Goal: Answer question/provide support: Share knowledge or assist other users

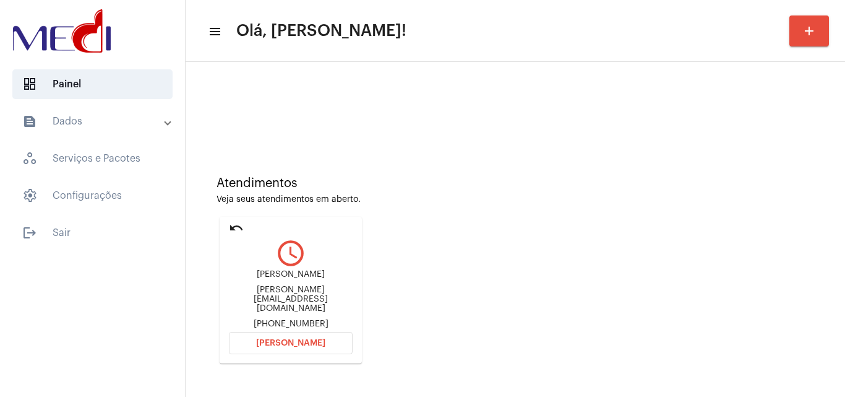
scroll to position [87, 0]
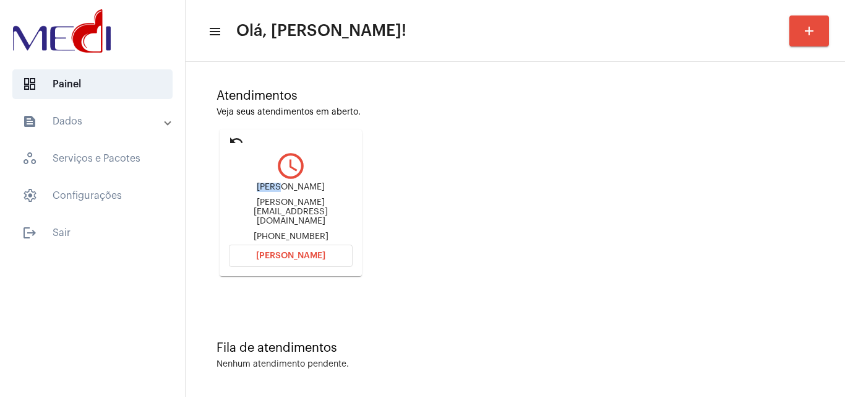
drag, startPoint x: 293, startPoint y: 191, endPoint x: 309, endPoint y: 189, distance: 16.9
click at [309, 189] on div "[PERSON_NAME] [PERSON_NAME][EMAIL_ADDRESS][DOMAIN_NAME] [PHONE_NUMBER]" at bounding box center [291, 212] width 124 height 59
copy div "[PERSON_NAME]"
click at [295, 255] on span "[PERSON_NAME]" at bounding box center [290, 255] width 69 height 9
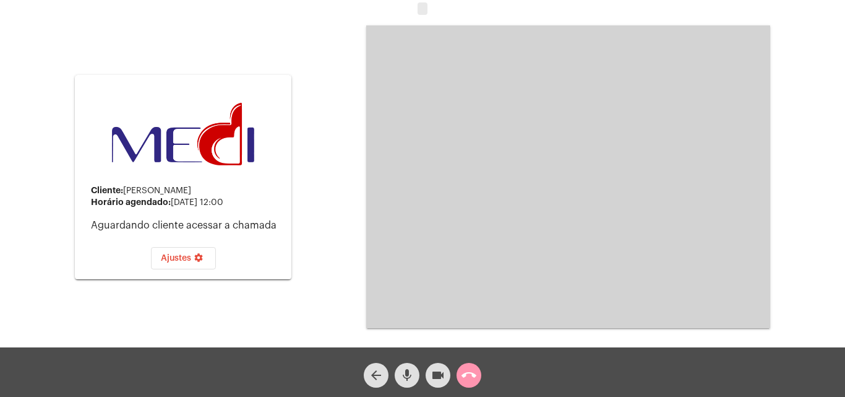
click at [404, 373] on mat-icon "mic" at bounding box center [407, 375] width 15 height 15
click at [440, 373] on mat-icon "videocam" at bounding box center [438, 375] width 15 height 15
click at [475, 373] on mat-icon "call_end" at bounding box center [469, 375] width 15 height 15
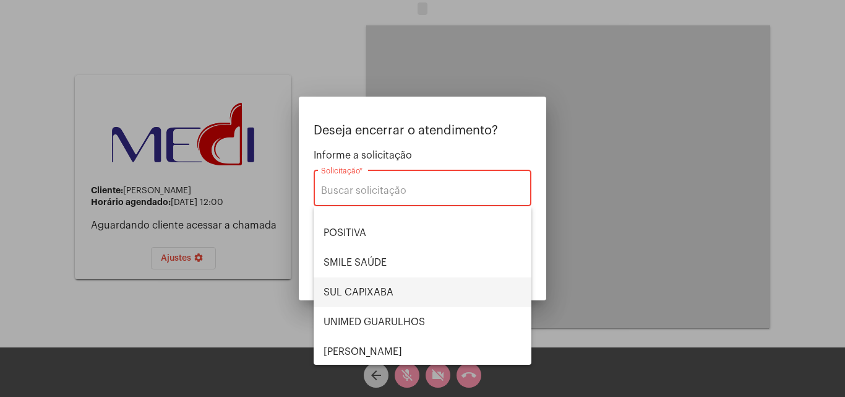
scroll to position [139, 0]
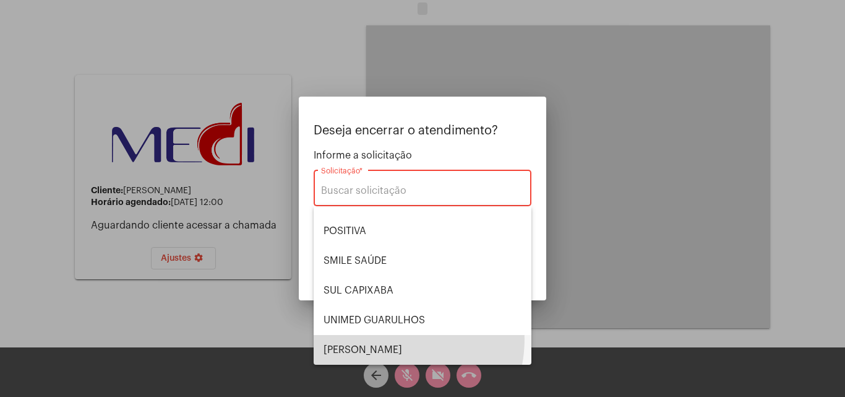
click at [387, 339] on span "[PERSON_NAME] [PERSON_NAME]" at bounding box center [423, 350] width 198 height 30
type input "[PERSON_NAME] [PERSON_NAME]"
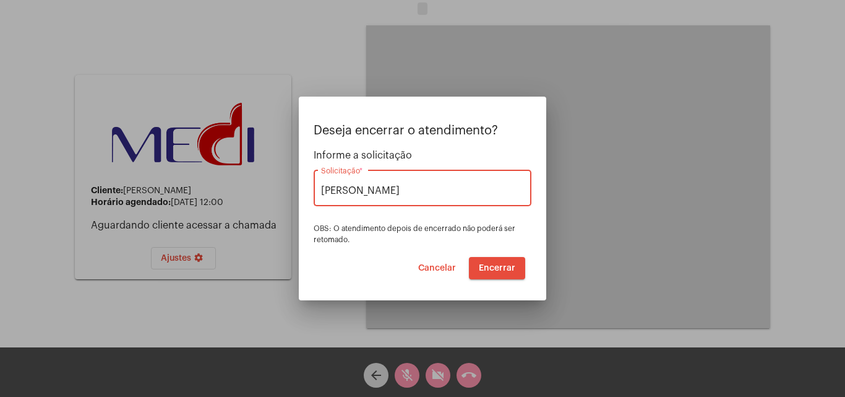
click at [497, 268] on span "Encerrar" at bounding box center [497, 268] width 37 height 9
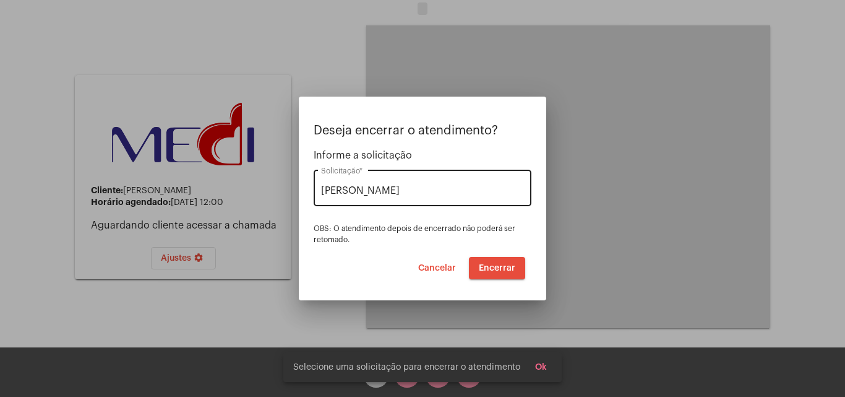
click at [403, 199] on div "VERA CRUZ Solicitação *" at bounding box center [422, 186] width 203 height 39
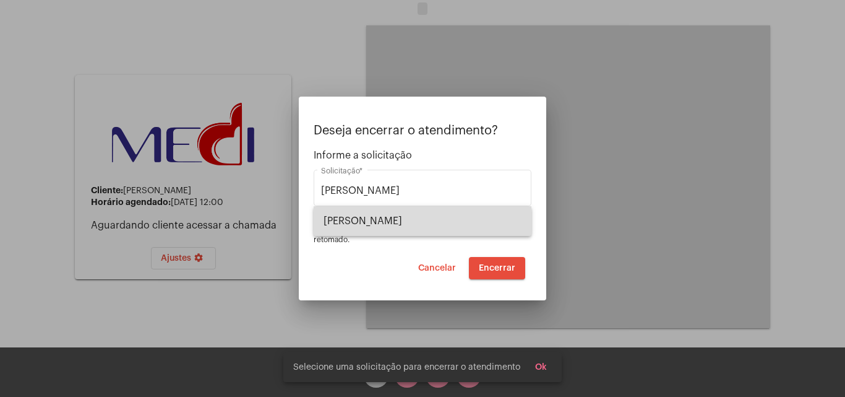
click at [413, 221] on span "VERA CRUZ" at bounding box center [423, 221] width 198 height 30
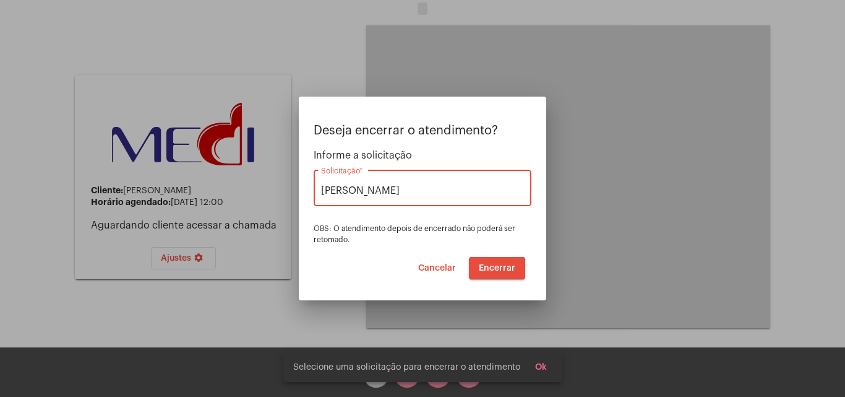
click at [502, 270] on span "Encerrar" at bounding box center [497, 268] width 37 height 9
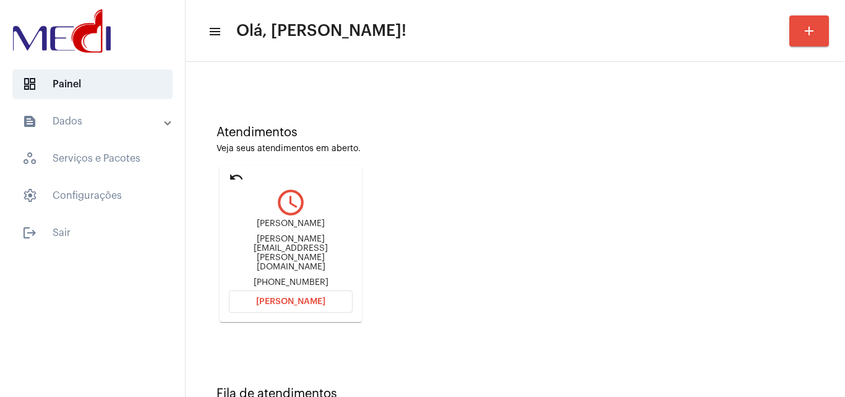
scroll to position [87, 0]
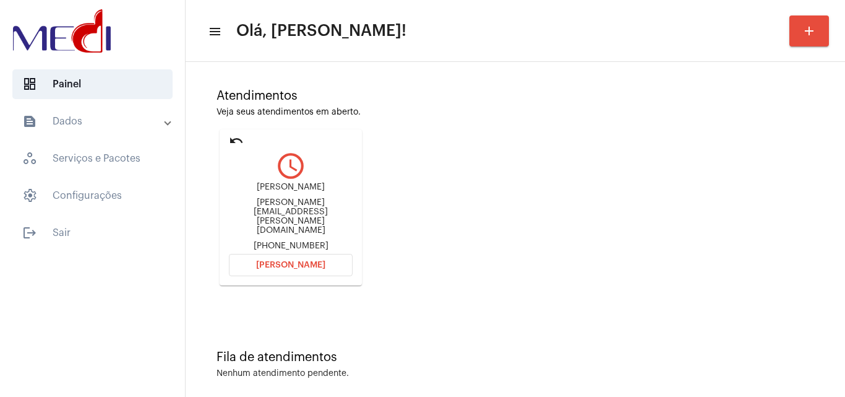
click at [483, 154] on div "Atendimentos Veja seus atendimentos em aberto. undo query_builder Cindy cindy.g…" at bounding box center [515, 182] width 647 height 261
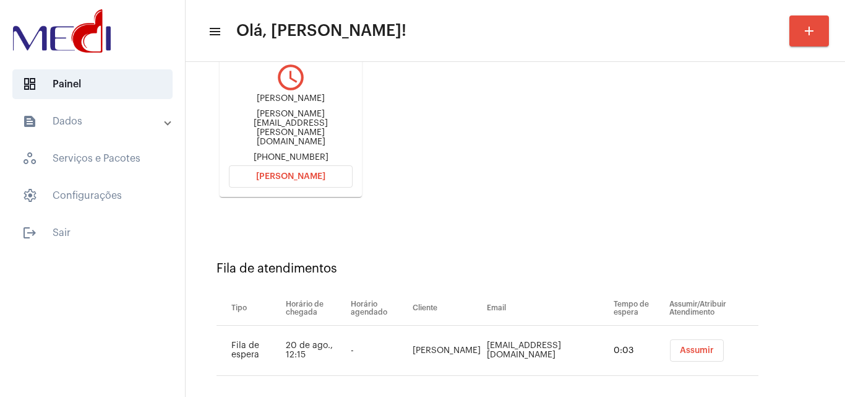
click at [680, 346] on span "Assumir" at bounding box center [697, 350] width 34 height 9
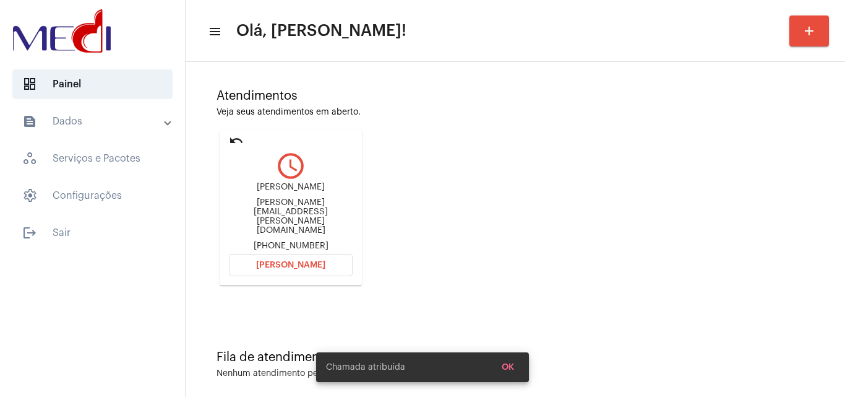
scroll to position [0, 0]
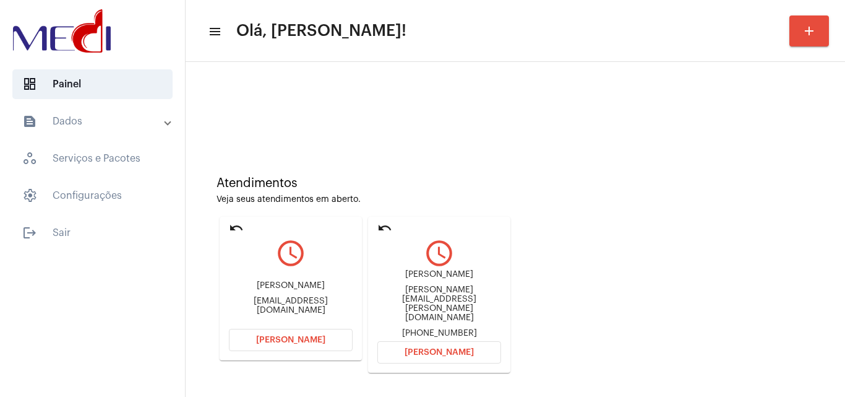
drag, startPoint x: 247, startPoint y: 286, endPoint x: 304, endPoint y: 283, distance: 57.6
click at [304, 283] on div "Danielle lira Gomes danielleliragomes@gmail.com" at bounding box center [291, 298] width 124 height 56
copy div "Danielle lira G"
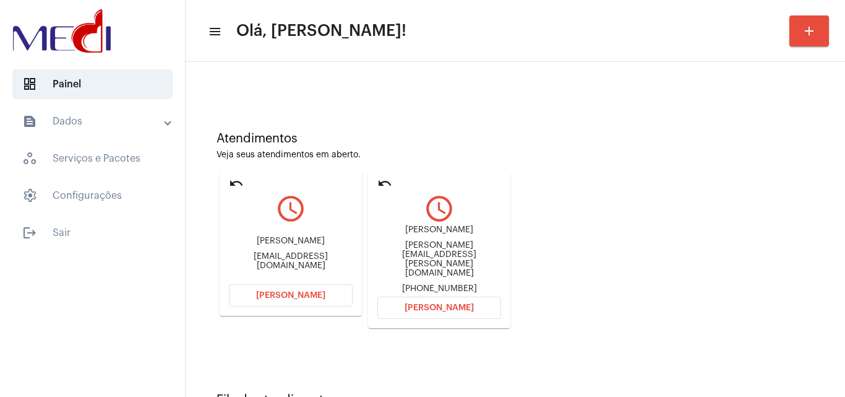
scroll to position [87, 0]
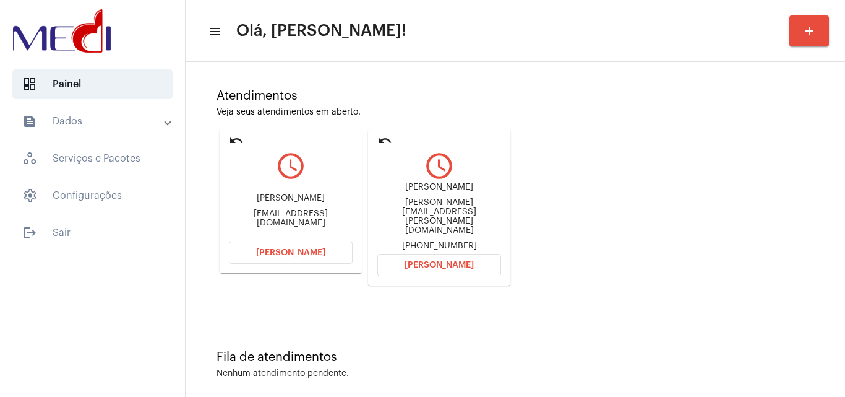
click at [238, 130] on mat-card "undo query_builder Danielle lira Gomes danielleliragomes@gmail.com Abrir Chamada" at bounding box center [291, 201] width 142 height 144
click at [232, 136] on mat-icon "undo" at bounding box center [236, 140] width 15 height 15
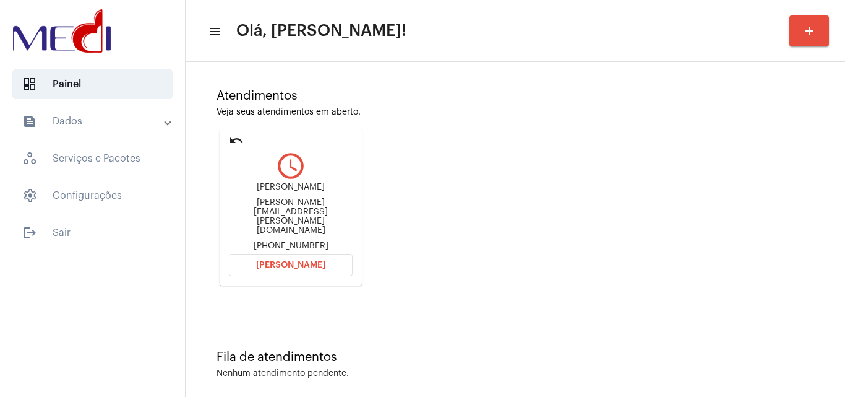
scroll to position [0, 0]
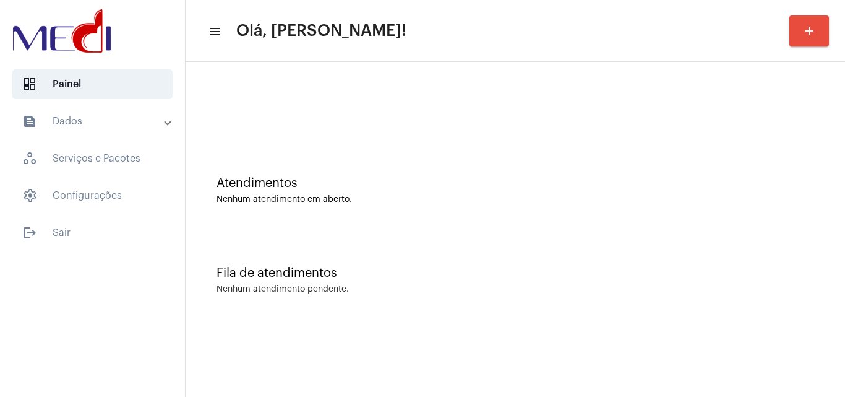
click at [431, 259] on div "Fila de atendimentos Nenhum atendimento pendente." at bounding box center [515, 274] width 647 height 90
click at [423, 209] on div "Atendimentos Nenhum atendimento em aberto." at bounding box center [515, 184] width 647 height 90
click at [427, 220] on div "Atendimentos Nenhum atendimento em aberto." at bounding box center [515, 184] width 647 height 90
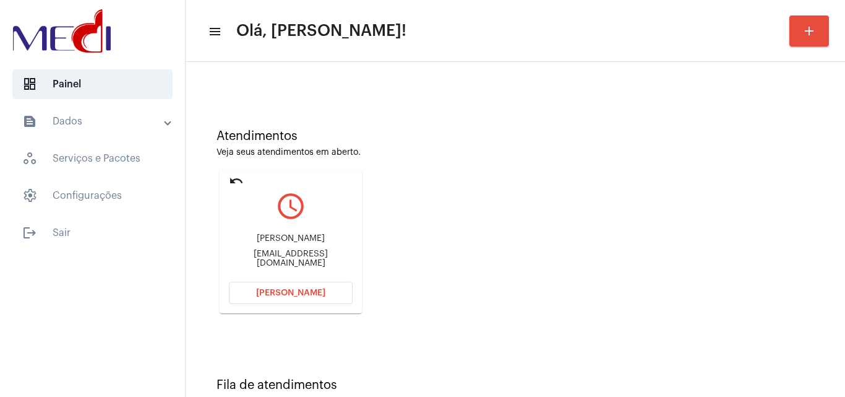
scroll to position [87, 0]
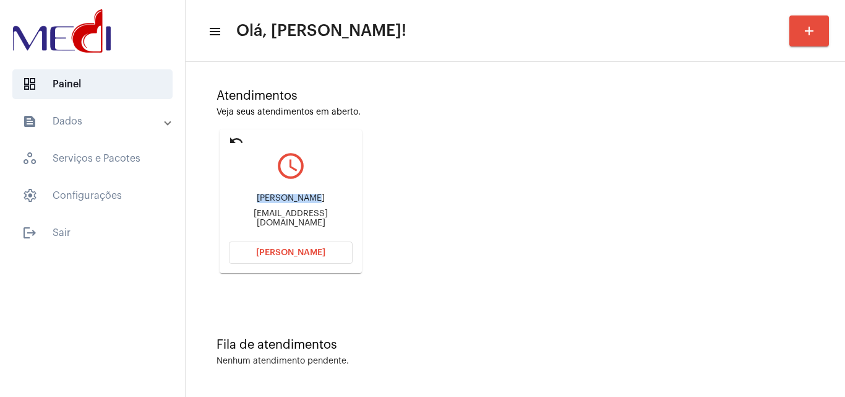
drag, startPoint x: 236, startPoint y: 200, endPoint x: 287, endPoint y: 201, distance: 50.1
click at [287, 201] on div "Priscila Michele da Silva" at bounding box center [291, 198] width 124 height 9
copy div "Priscila Mic"
click at [274, 248] on span "[PERSON_NAME]" at bounding box center [290, 252] width 69 height 9
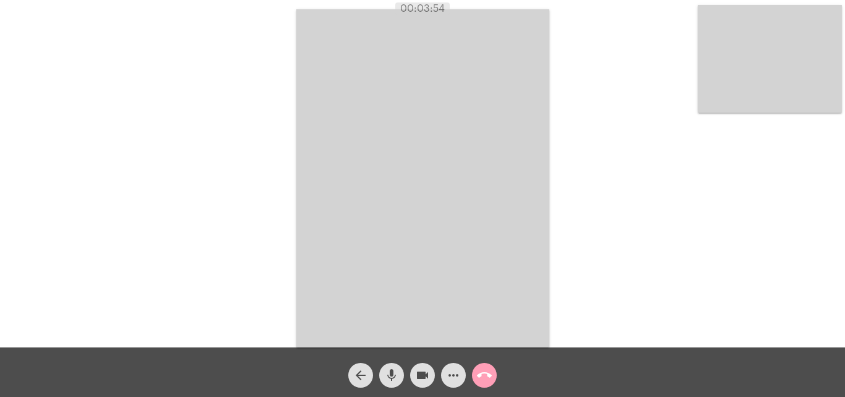
click at [483, 368] on mat-icon "call_end" at bounding box center [484, 375] width 15 height 15
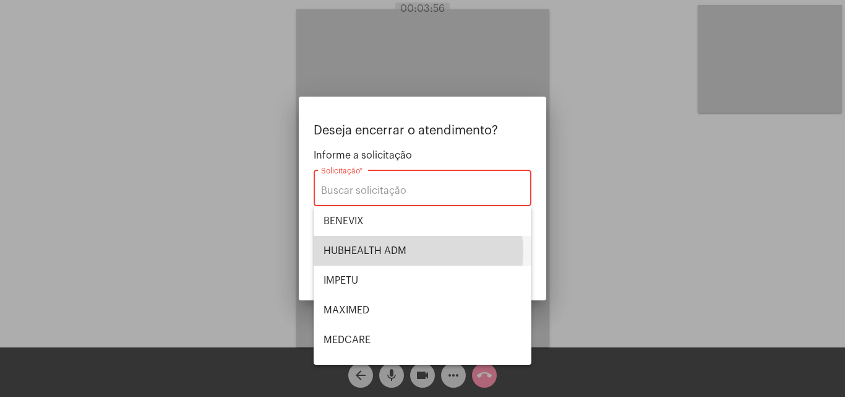
drag, startPoint x: 417, startPoint y: 251, endPoint x: 473, endPoint y: 324, distance: 91.8
click at [418, 251] on span "HUBHEALTH ADM" at bounding box center [423, 251] width 198 height 30
type input "HUBHEALTH ADM"
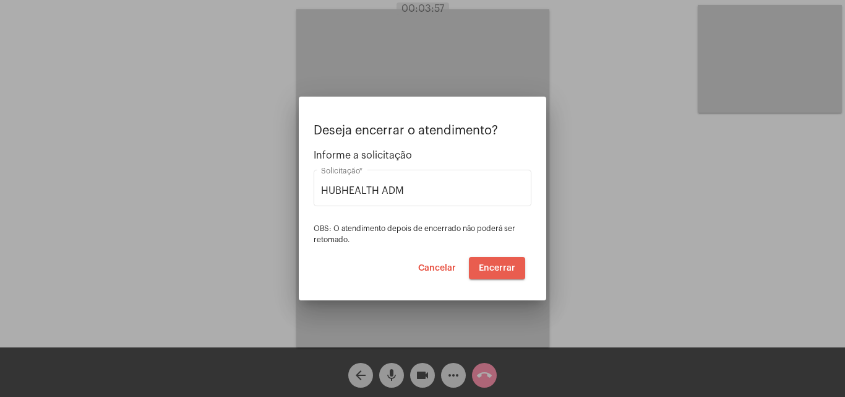
click at [501, 266] on span "Encerrar" at bounding box center [497, 268] width 37 height 9
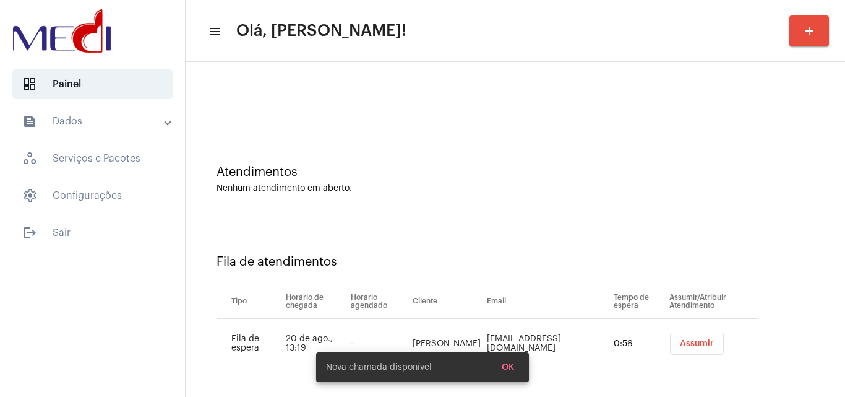
scroll to position [17, 0]
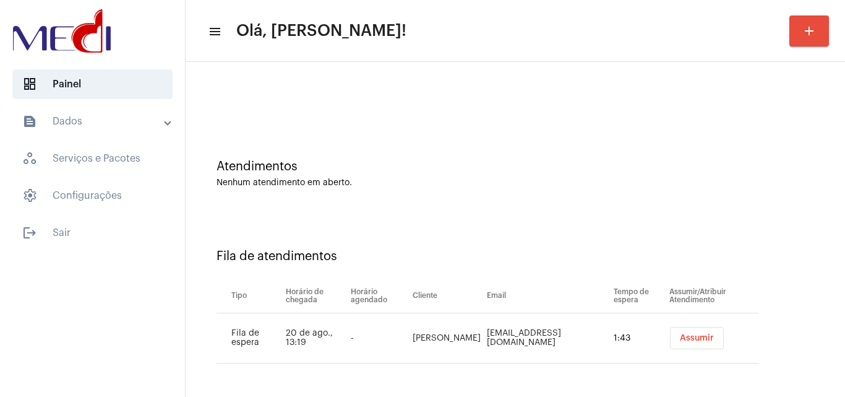
click at [455, 236] on div "Fila de atendimentos Tipo Horário de chegada Horário agendado Cliente Email Tem…" at bounding box center [515, 301] width 647 height 178
click at [466, 222] on div "Fila de atendimentos Tipo Horário de chegada Horário agendado Cliente Email Tem…" at bounding box center [515, 301] width 647 height 178
drag, startPoint x: 480, startPoint y: 334, endPoint x: 528, endPoint y: 334, distance: 48.3
click at [528, 334] on td "limaabinoan1997@gmail.com" at bounding box center [547, 338] width 127 height 50
copy td "limaabinoa"
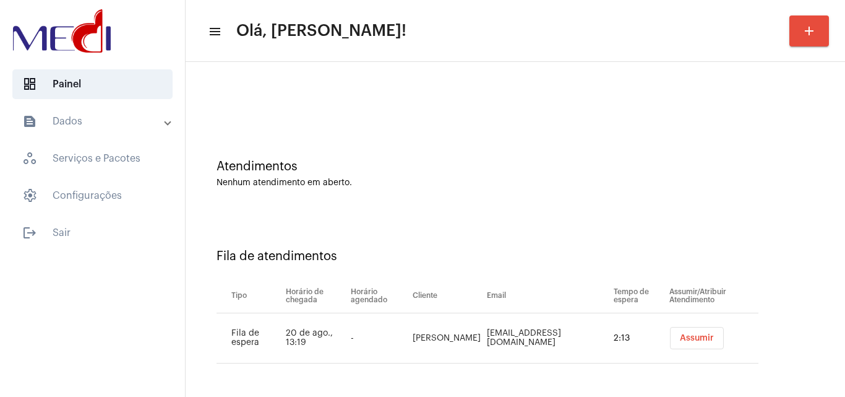
click at [433, 190] on div "Atendimentos Nenhum atendimento em aberto." at bounding box center [515, 168] width 647 height 90
click at [452, 209] on div "Atendimentos Nenhum atendimento em aberto." at bounding box center [515, 168] width 647 height 90
click at [471, 162] on div "Atendimentos" at bounding box center [516, 167] width 598 height 14
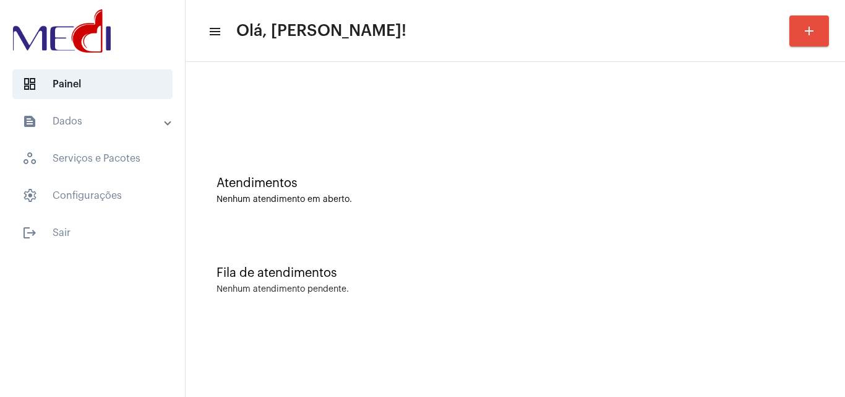
scroll to position [0, 0]
click at [376, 249] on div "Fila de atendimentos Nenhum atendimento pendente." at bounding box center [515, 274] width 647 height 90
click at [457, 241] on div "Fila de atendimentos Nenhum atendimento pendente." at bounding box center [515, 274] width 647 height 90
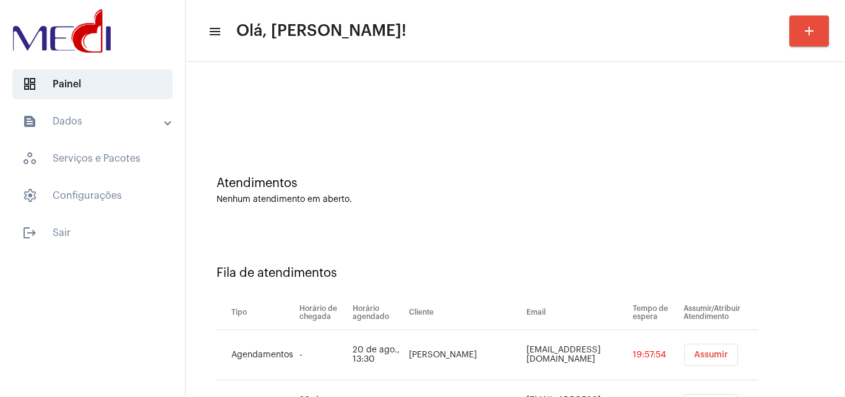
click at [703, 356] on span "Assumir" at bounding box center [711, 354] width 34 height 9
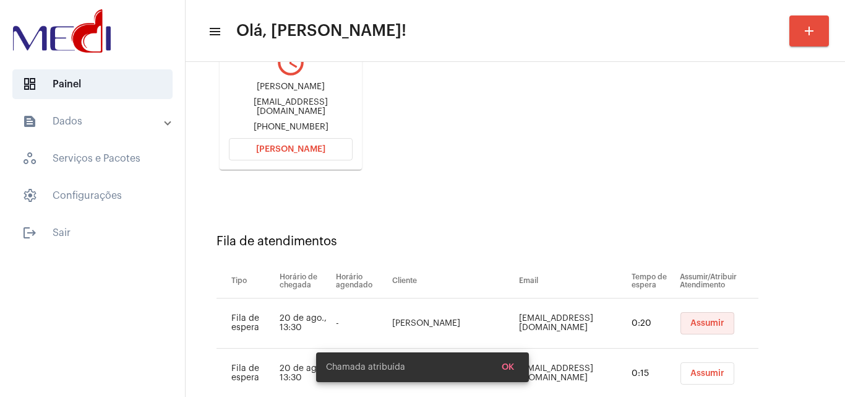
click at [691, 326] on span "Assumir" at bounding box center [708, 323] width 34 height 9
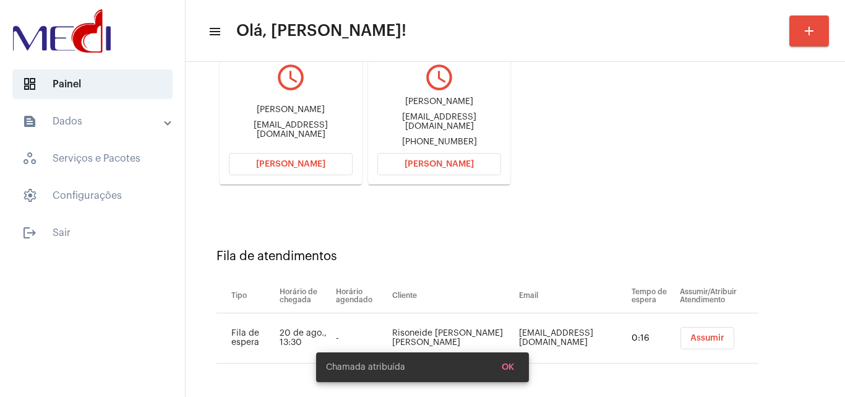
click at [701, 337] on span "Assumir" at bounding box center [708, 338] width 34 height 9
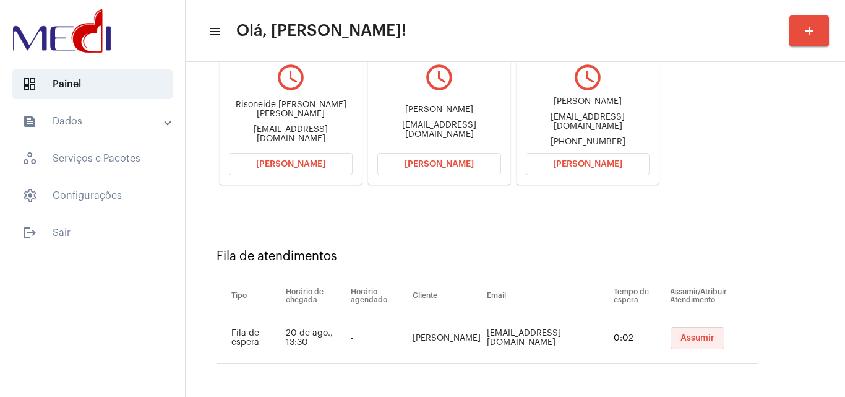
click at [689, 337] on span "Assumir" at bounding box center [698, 338] width 34 height 9
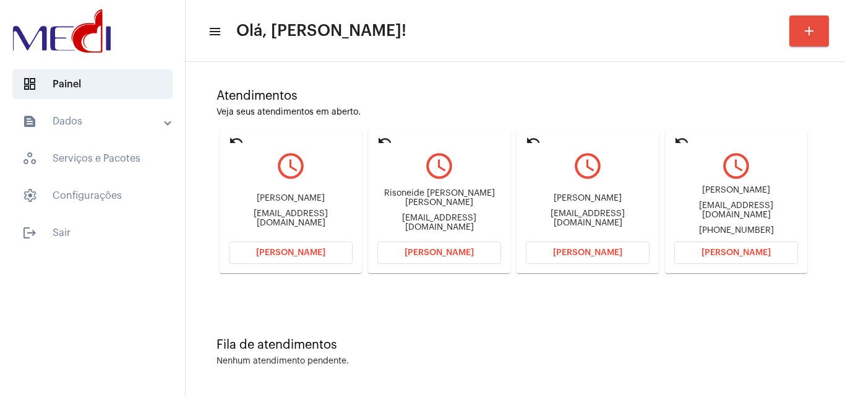
scroll to position [237, 0]
click at [581, 300] on div "Atendimentos Veja seus atendimentos em aberto. undo query_builder Reinaldo José…" at bounding box center [515, 176] width 647 height 249
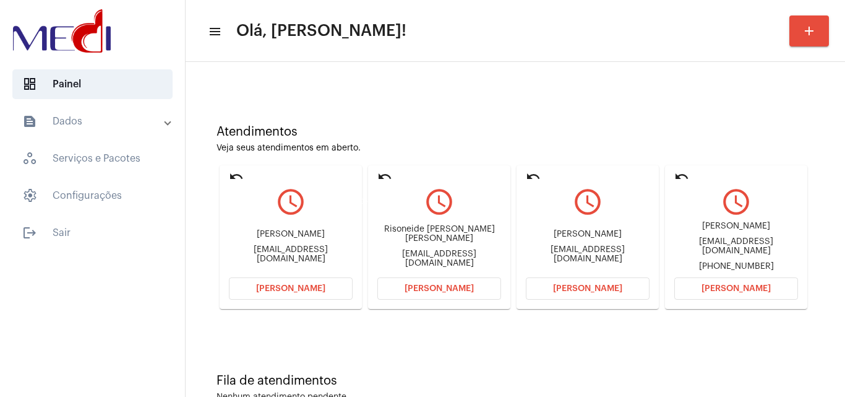
click at [386, 178] on mat-icon "undo" at bounding box center [384, 176] width 15 height 15
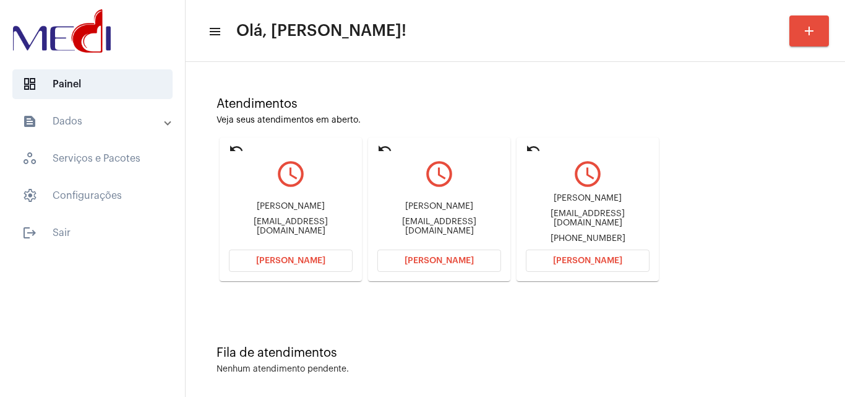
scroll to position [87, 0]
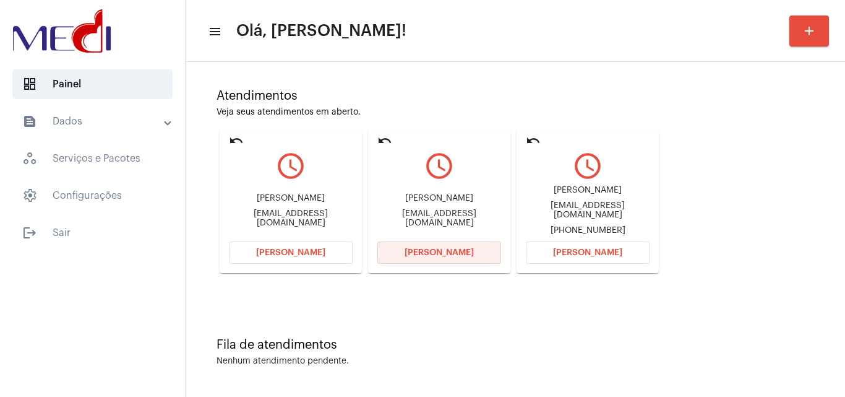
drag, startPoint x: 413, startPoint y: 256, endPoint x: 402, endPoint y: 271, distance: 18.9
click at [402, 271] on mat-card "undo query_builder Kelli kellikoshikumo@gmail.com Abrir Chamada" at bounding box center [439, 201] width 142 height 144
click at [394, 246] on button "[PERSON_NAME]" at bounding box center [439, 252] width 124 height 22
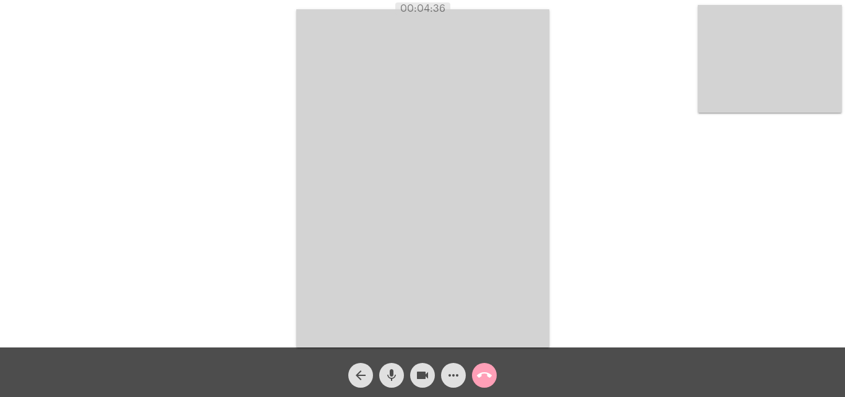
click at [486, 381] on mat-icon "call_end" at bounding box center [484, 375] width 15 height 15
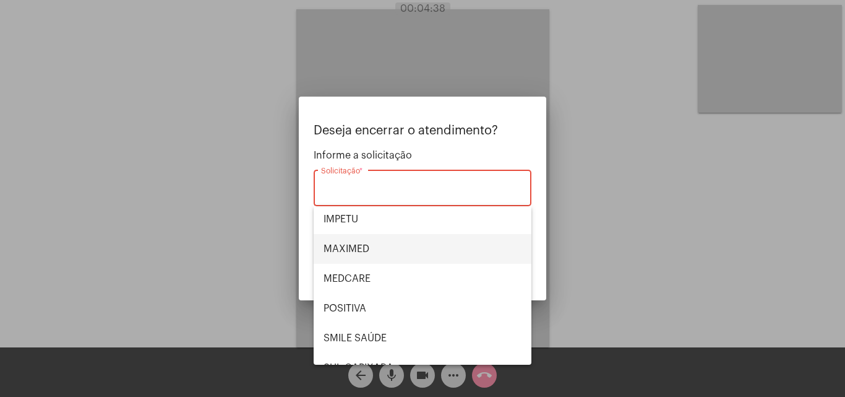
scroll to position [139, 0]
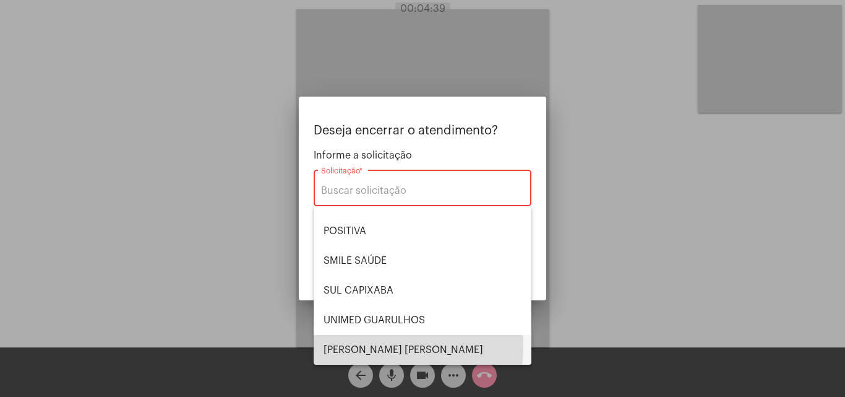
click at [361, 345] on span "VERA CRUZ" at bounding box center [423, 350] width 198 height 30
type input "VERA CRUZ"
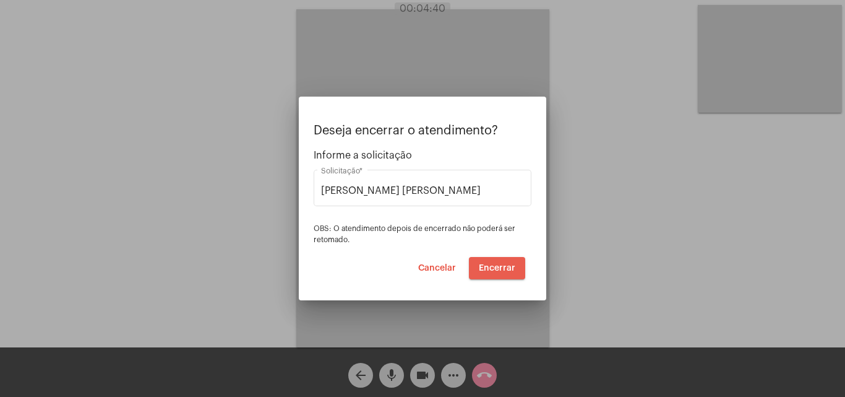
click at [500, 264] on span "Encerrar" at bounding box center [497, 268] width 37 height 9
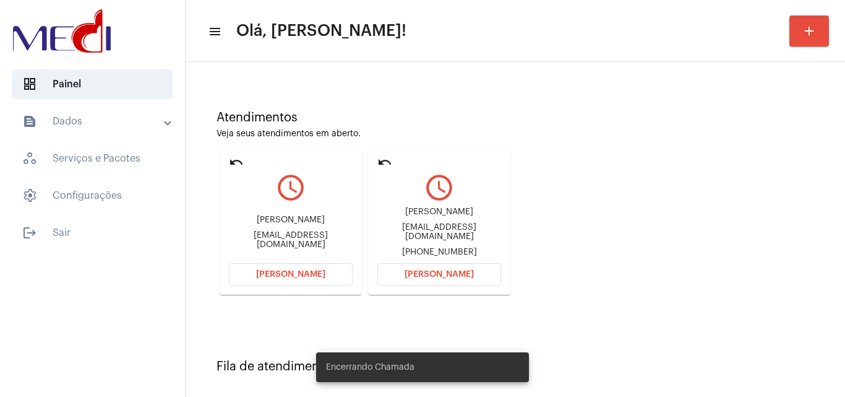
scroll to position [176, 0]
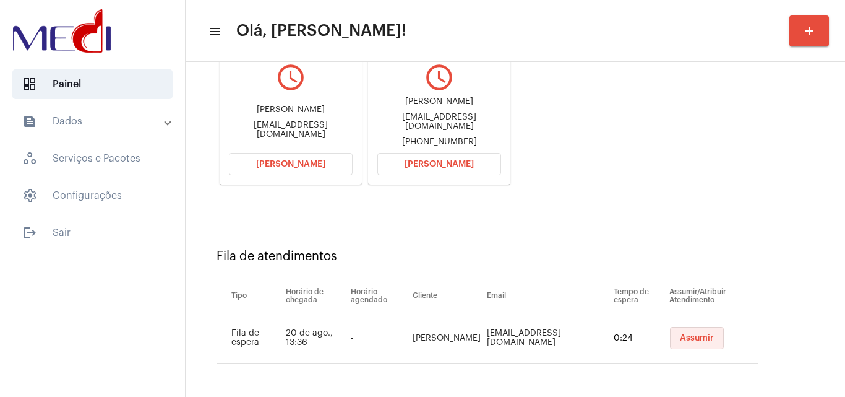
click at [694, 339] on span "Assumir" at bounding box center [697, 338] width 34 height 9
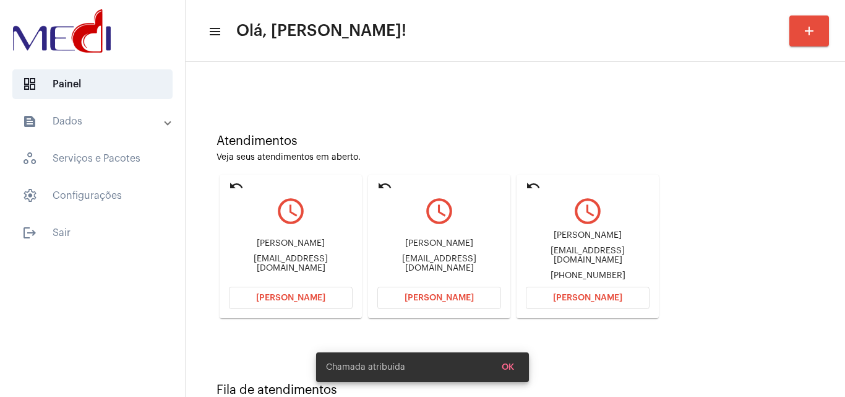
scroll to position [62, 0]
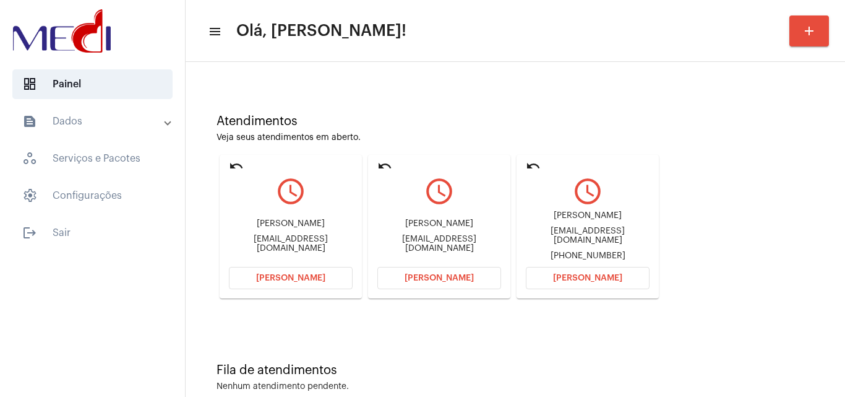
drag, startPoint x: 556, startPoint y: 213, endPoint x: 625, endPoint y: 221, distance: 69.8
click at [625, 221] on div "thaissa paese thaissatelesbrenapaese@gmail.com +5547992771808" at bounding box center [588, 236] width 124 height 56
copy div "thaissa paese"
click at [546, 278] on button "Abrir Chamada" at bounding box center [588, 278] width 124 height 22
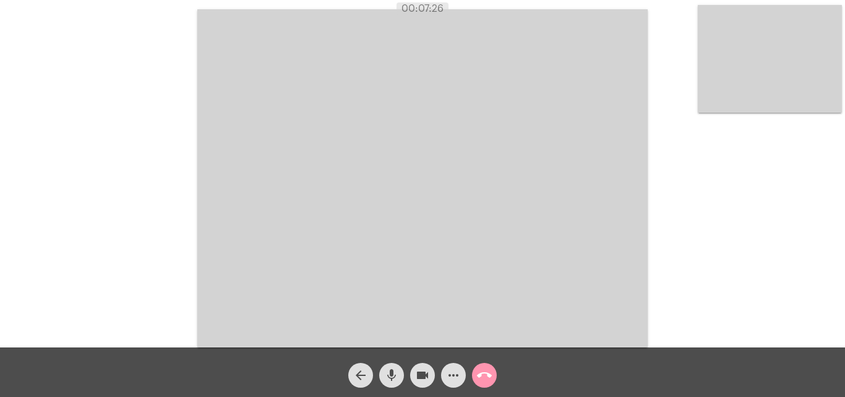
click at [489, 377] on mat-icon "call_end" at bounding box center [484, 375] width 15 height 15
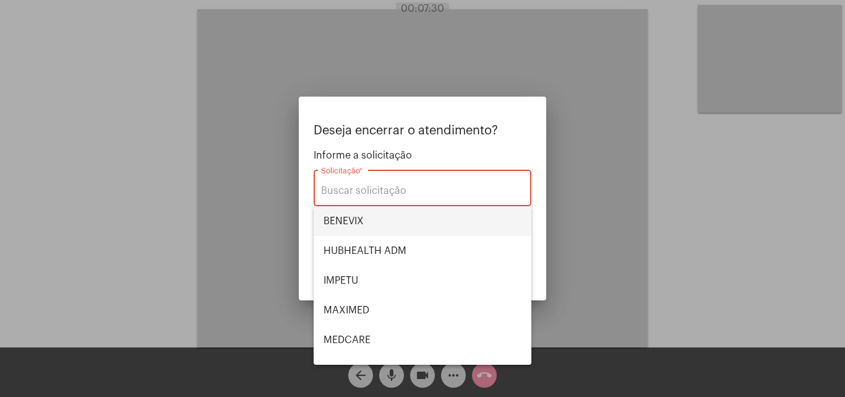
drag, startPoint x: 371, startPoint y: 217, endPoint x: 450, endPoint y: 301, distance: 116.0
click at [371, 217] on span "BENEVIX" at bounding box center [423, 221] width 198 height 30
type input "BENEVIX"
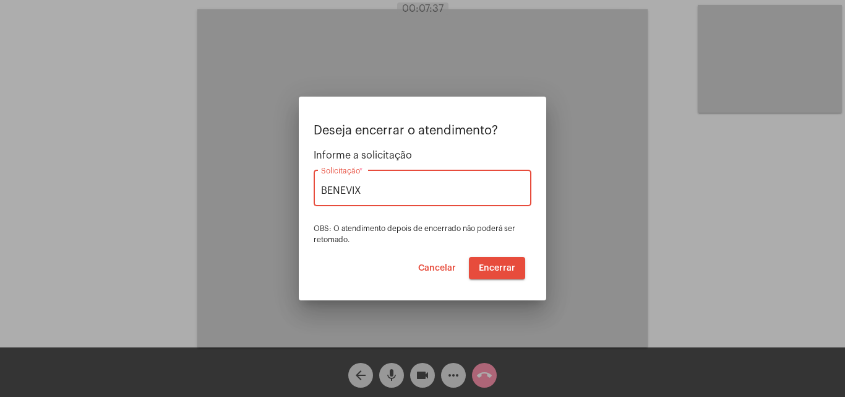
click at [497, 266] on span "Encerrar" at bounding box center [497, 268] width 37 height 9
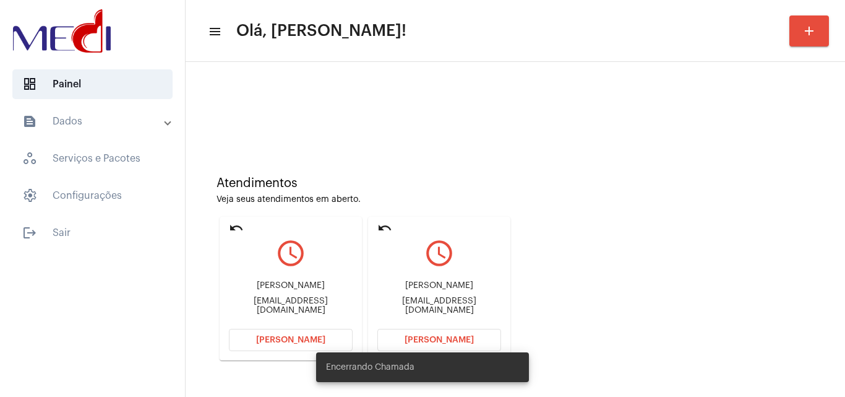
scroll to position [87, 0]
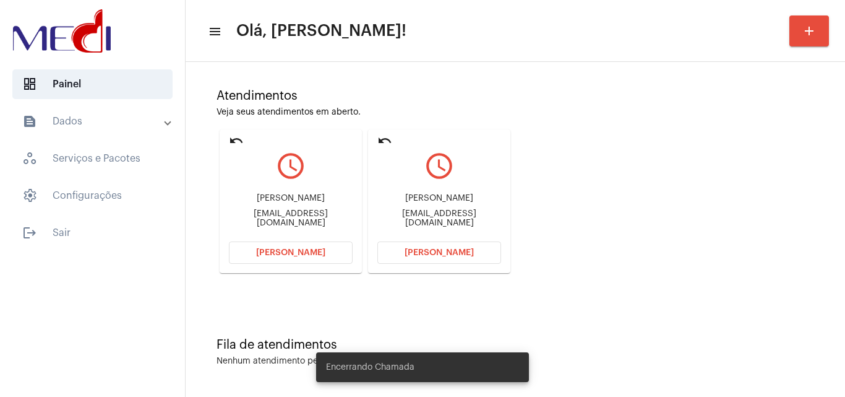
click at [402, 194] on div "Reinaldo José Pedro reinaldopedro0311@gmail.com" at bounding box center [439, 211] width 124 height 56
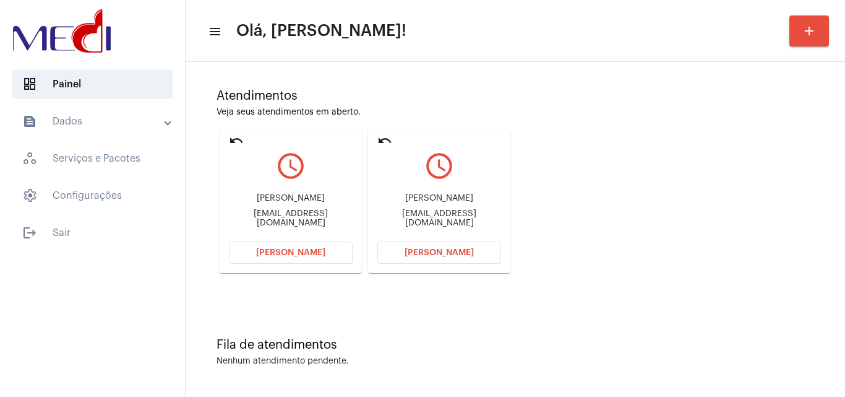
drag, startPoint x: 397, startPoint y: 200, endPoint x: 455, endPoint y: 201, distance: 57.6
click at [455, 201] on div "Reinaldo José Pedro" at bounding box center [439, 198] width 124 height 9
copy div "Reinaldo José"
click at [415, 250] on span "Abrir Chamada" at bounding box center [439, 252] width 69 height 9
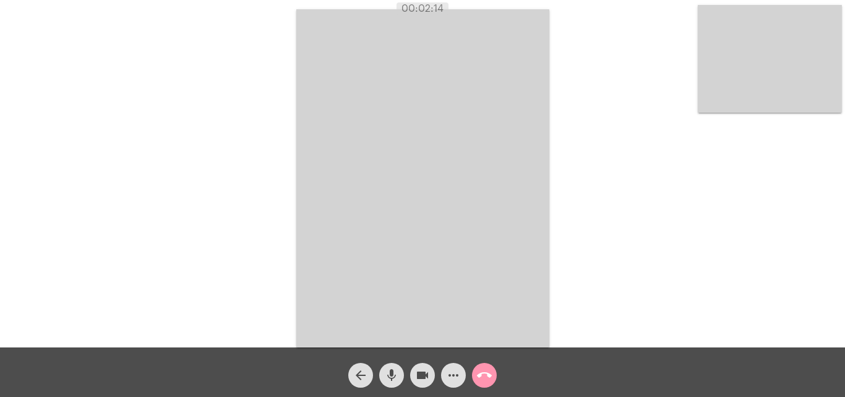
click at [481, 373] on mat-icon "call_end" at bounding box center [484, 375] width 15 height 15
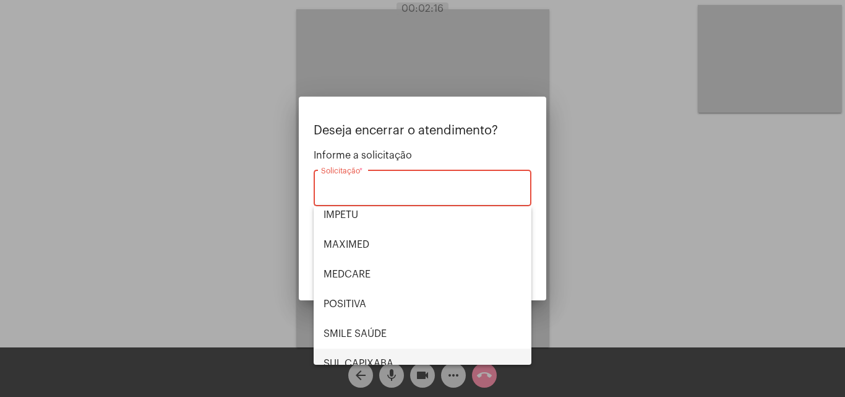
scroll to position [139, 0]
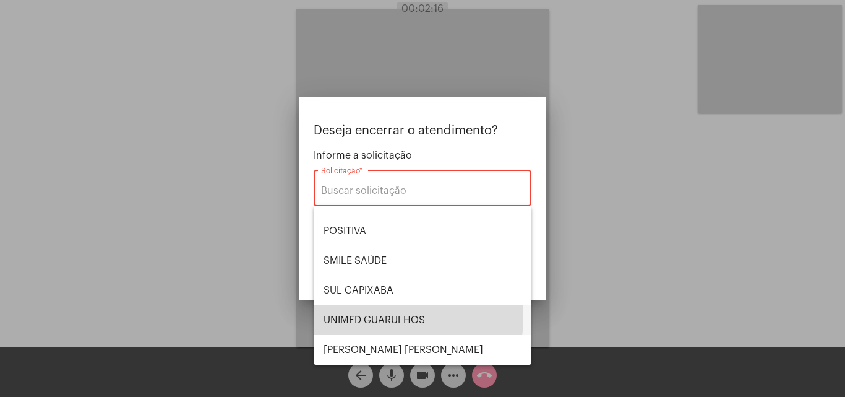
drag, startPoint x: 387, startPoint y: 317, endPoint x: 485, endPoint y: 361, distance: 106.9
click at [403, 327] on span "UNIMED GUARULHOS" at bounding box center [423, 320] width 198 height 30
type input "UNIMED GUARULHOS"
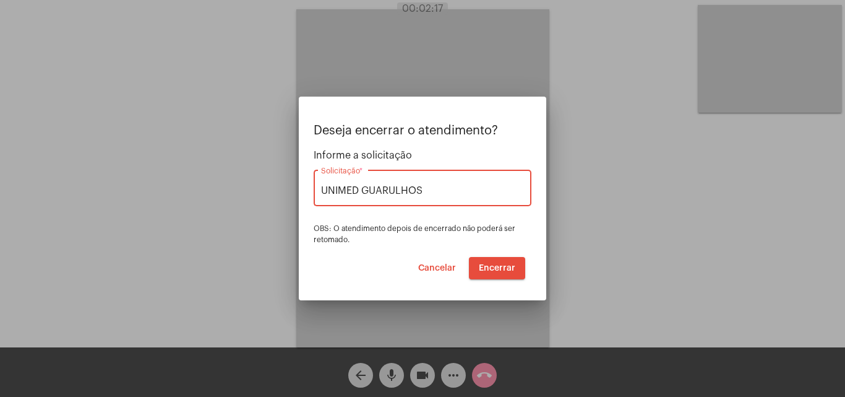
click at [498, 273] on button "Encerrar" at bounding box center [497, 268] width 56 height 22
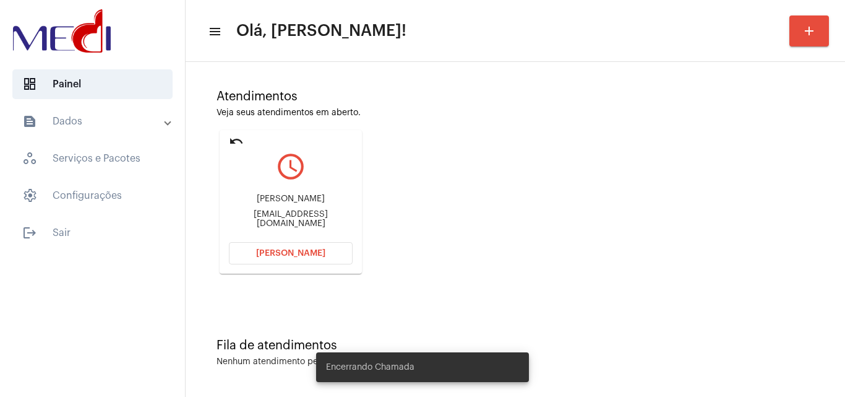
scroll to position [87, 0]
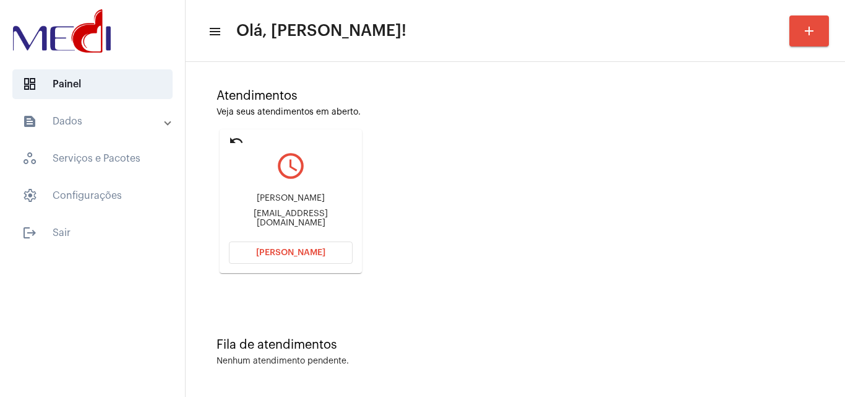
drag, startPoint x: 243, startPoint y: 199, endPoint x: 306, endPoint y: 204, distance: 63.3
click at [306, 203] on div "Andre leite Carvalhaes" at bounding box center [291, 198] width 124 height 9
copy div "Andre leite Car"
click at [697, 333] on div "Fila de atendimentos Nenhum atendimento pendente." at bounding box center [515, 346] width 647 height 90
click at [282, 251] on span "[PERSON_NAME]" at bounding box center [290, 252] width 69 height 9
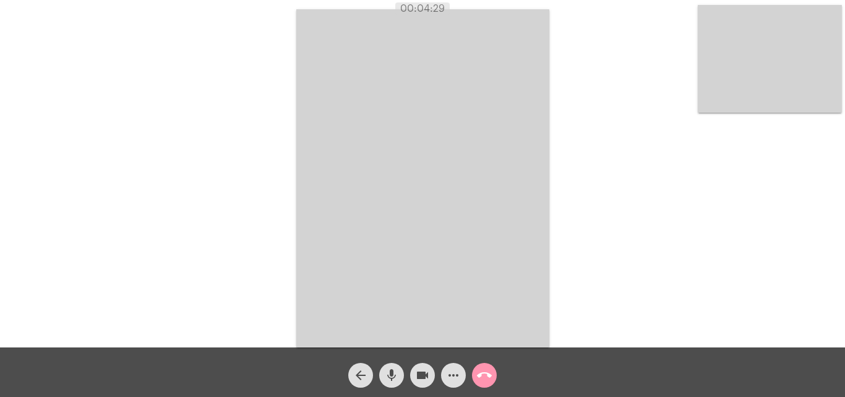
click at [393, 374] on mat-icon "mic" at bounding box center [391, 375] width 15 height 15
click at [391, 380] on mat-icon "mic_off" at bounding box center [391, 375] width 15 height 15
click at [483, 373] on mat-icon "call_end" at bounding box center [484, 375] width 15 height 15
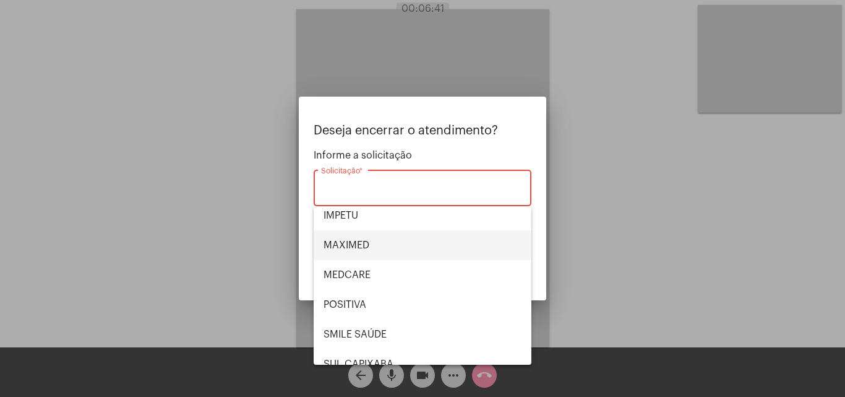
scroll to position [139, 0]
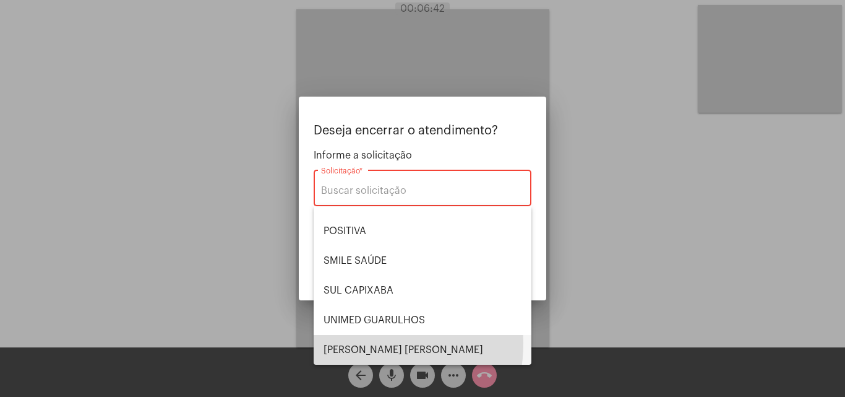
drag, startPoint x: 363, startPoint y: 343, endPoint x: 503, endPoint y: 365, distance: 141.6
click at [366, 343] on span "VERA CRUZ" at bounding box center [423, 350] width 198 height 30
type input "VERA CRUZ"
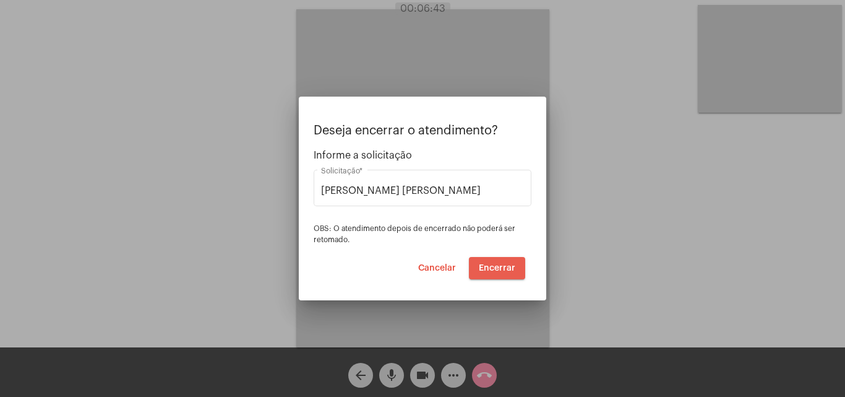
click at [515, 261] on button "Encerrar" at bounding box center [497, 268] width 56 height 22
click at [499, 264] on span "Encerrar" at bounding box center [497, 268] width 37 height 9
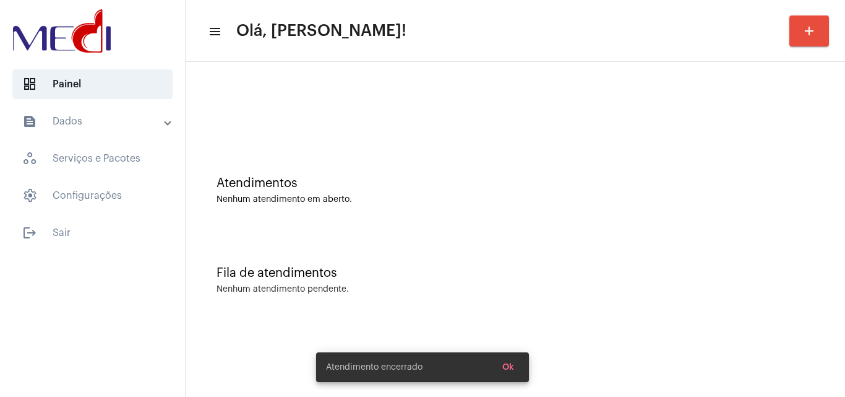
click at [414, 212] on div "Atendimentos Nenhum atendimento em aberto." at bounding box center [515, 184] width 647 height 90
click at [494, 282] on div "Fila de atendimentos Nenhum atendimento pendente." at bounding box center [515, 274] width 647 height 90
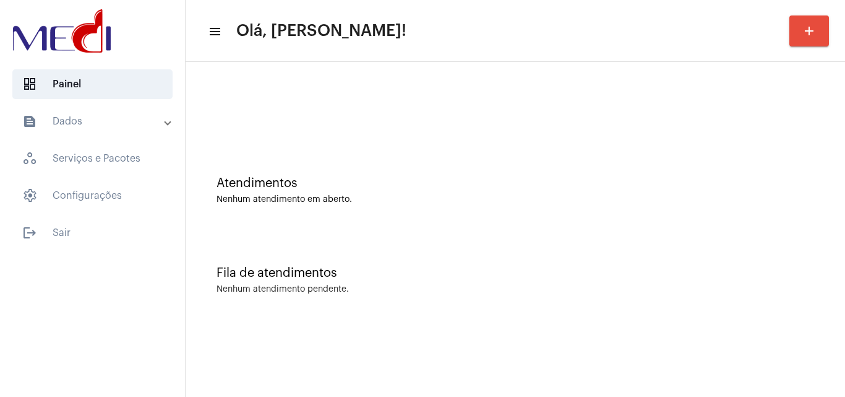
click at [428, 245] on div "Fila de atendimentos Nenhum atendimento pendente." at bounding box center [515, 274] width 647 height 90
click at [396, 305] on div "Fila de atendimentos Nenhum atendimento pendente." at bounding box center [515, 274] width 647 height 90
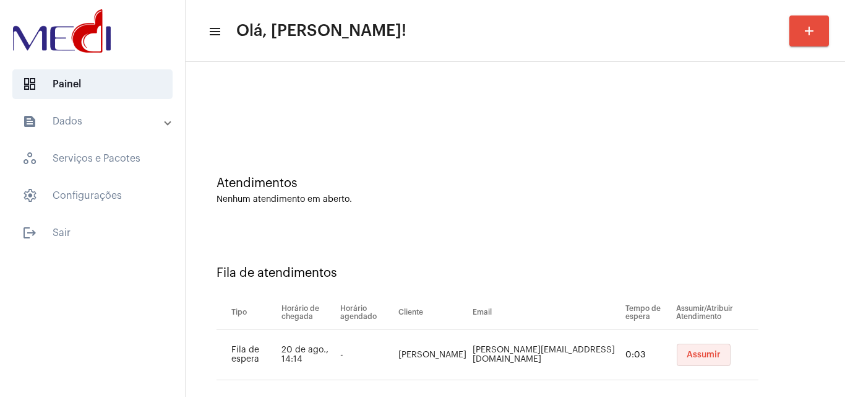
click at [687, 356] on span "Assumir" at bounding box center [704, 354] width 34 height 9
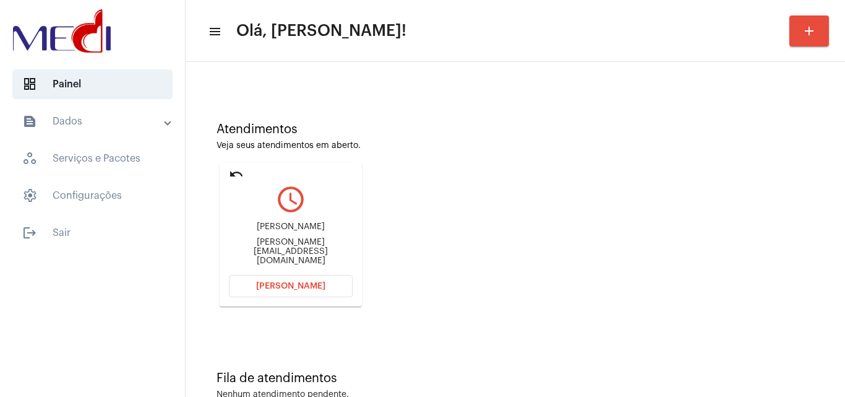
scroll to position [87, 0]
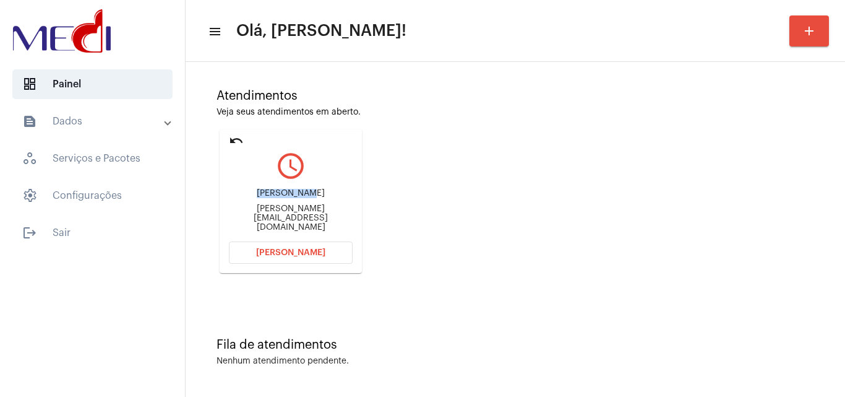
drag, startPoint x: 248, startPoint y: 205, endPoint x: 309, endPoint y: 197, distance: 61.8
click at [309, 197] on div "Maria Margarida margarida.vestuario@gmail.com" at bounding box center [291, 211] width 124 height 56
copy div "Maria Marga"
click at [257, 256] on button "Abrir Chamada" at bounding box center [291, 252] width 124 height 22
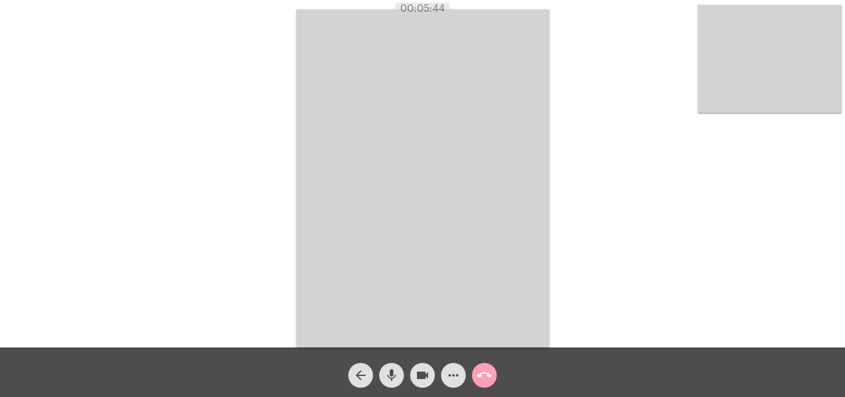
click at [481, 374] on mat-icon "call_end" at bounding box center [484, 375] width 15 height 15
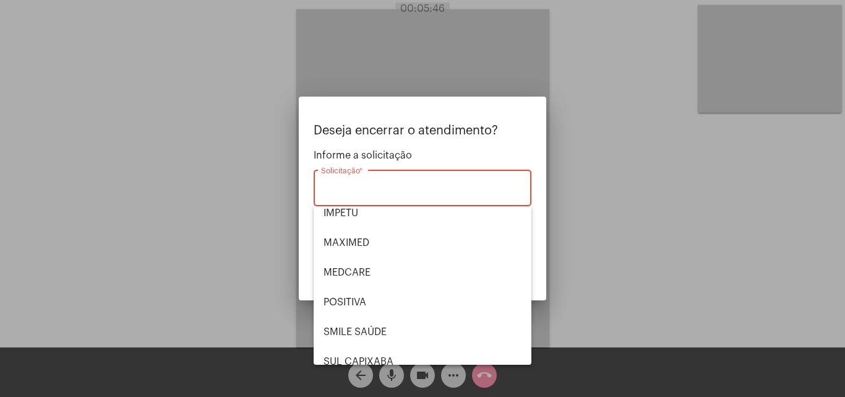
scroll to position [139, 0]
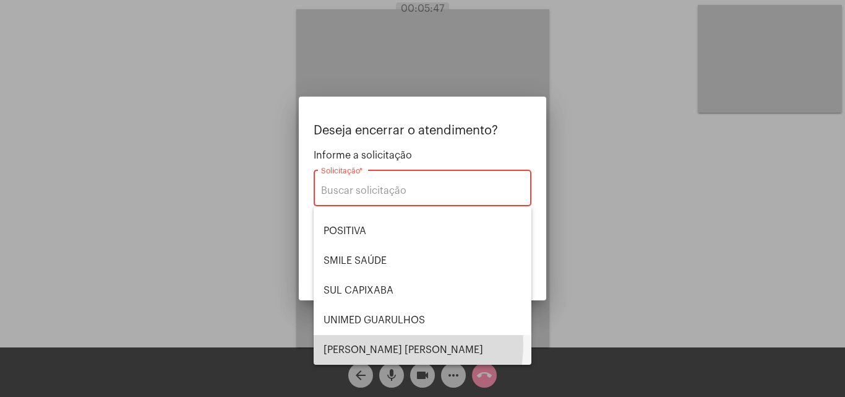
click at [371, 343] on span "VERA CRUZ" at bounding box center [423, 350] width 198 height 30
type input "VERA CRUZ"
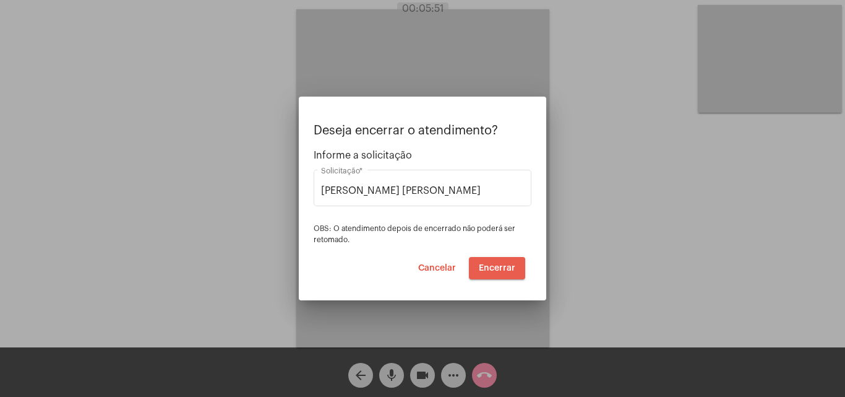
click at [481, 271] on span "Encerrar" at bounding box center [497, 268] width 37 height 9
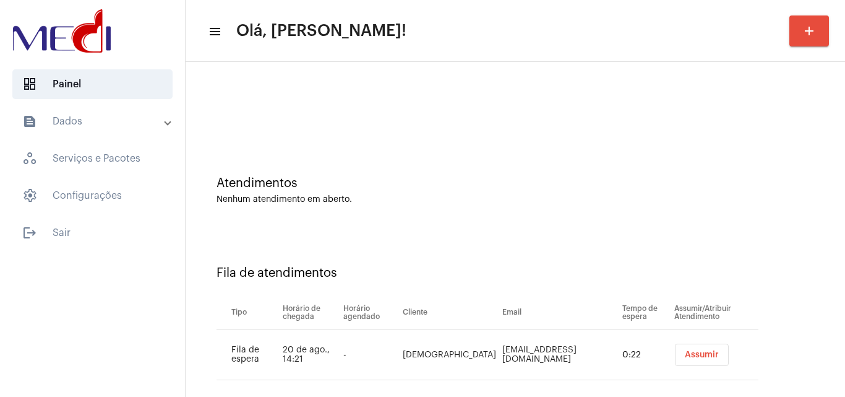
click at [685, 353] on span "Assumir" at bounding box center [702, 354] width 34 height 9
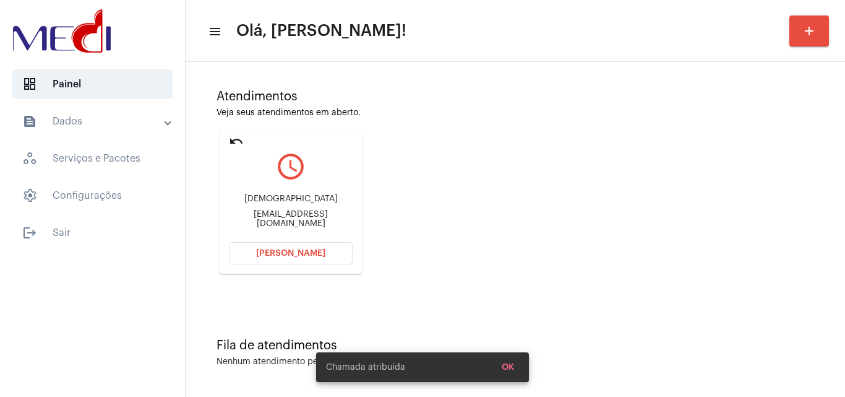
scroll to position [87, 0]
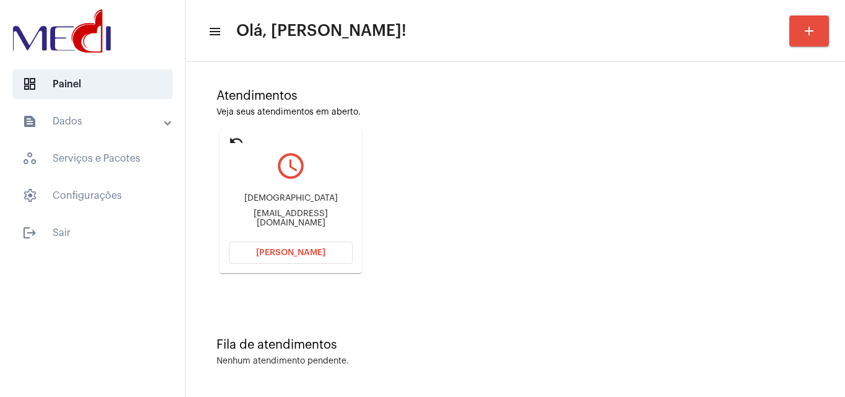
drag, startPoint x: 285, startPoint y: 202, endPoint x: 317, endPoint y: 202, distance: 32.8
click at [317, 202] on div "Cristiane" at bounding box center [291, 198] width 124 height 9
copy div "Cristiane"
click at [300, 249] on span "Abrir Chamada" at bounding box center [290, 252] width 69 height 9
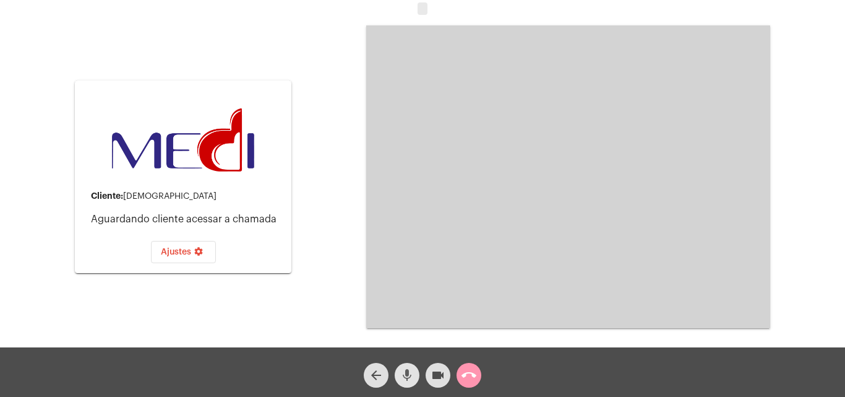
click at [407, 381] on mat-icon "mic" at bounding box center [407, 375] width 15 height 15
click at [468, 374] on mat-icon "call_end" at bounding box center [469, 375] width 15 height 15
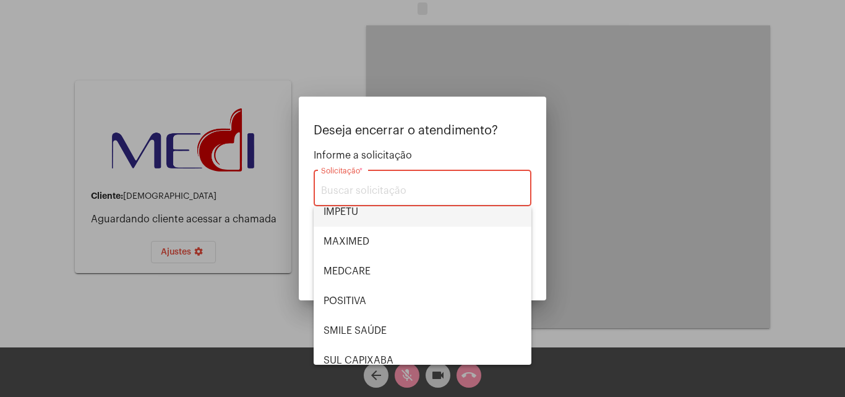
scroll to position [139, 0]
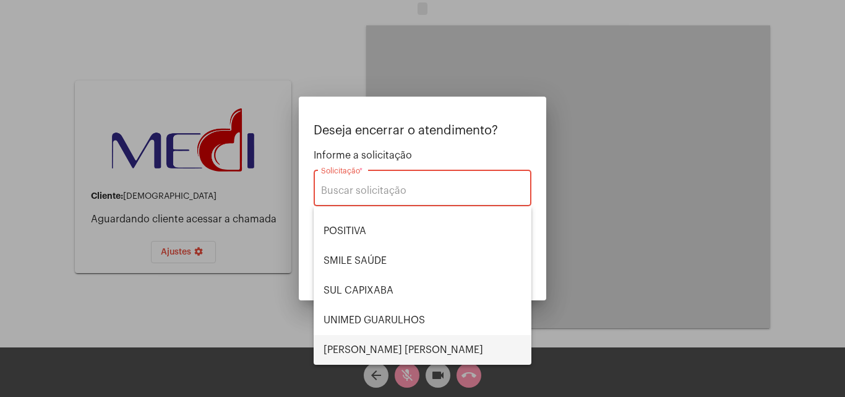
click at [379, 344] on span "VERA CRUZ" at bounding box center [423, 350] width 198 height 30
type input "VERA CRUZ"
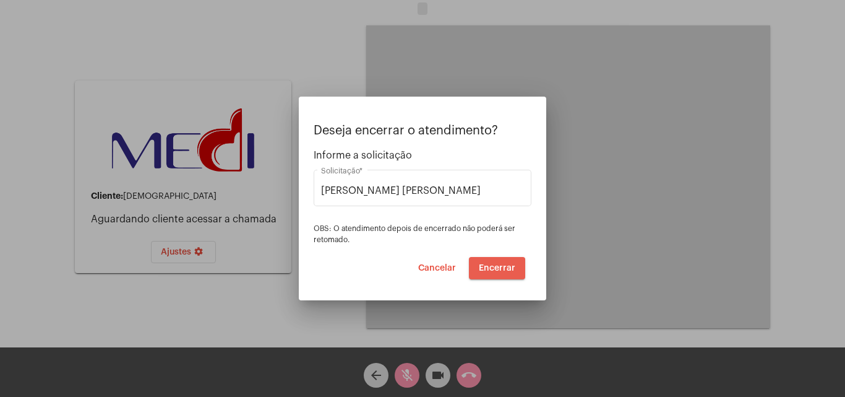
click at [494, 269] on span "Encerrar" at bounding box center [497, 268] width 37 height 9
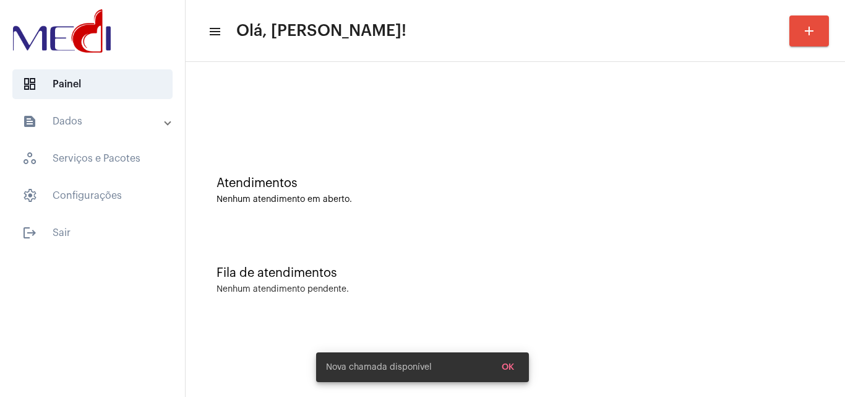
click at [443, 250] on div "Fila de atendimentos Nenhum atendimento pendente." at bounding box center [515, 274] width 647 height 90
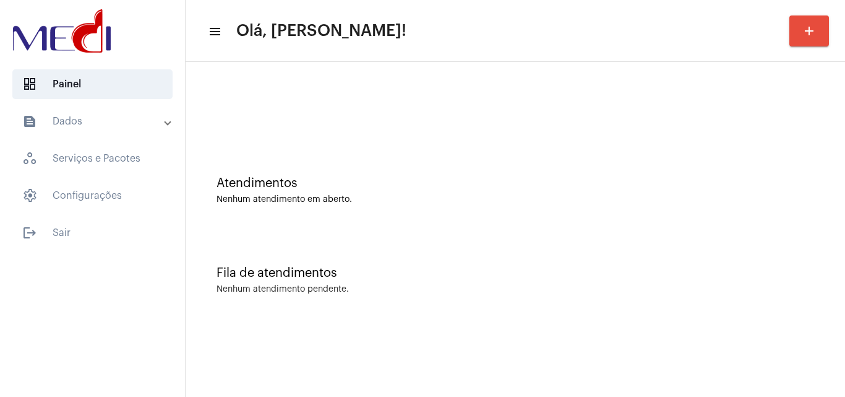
click at [525, 277] on div "Fila de atendimentos" at bounding box center [516, 273] width 598 height 14
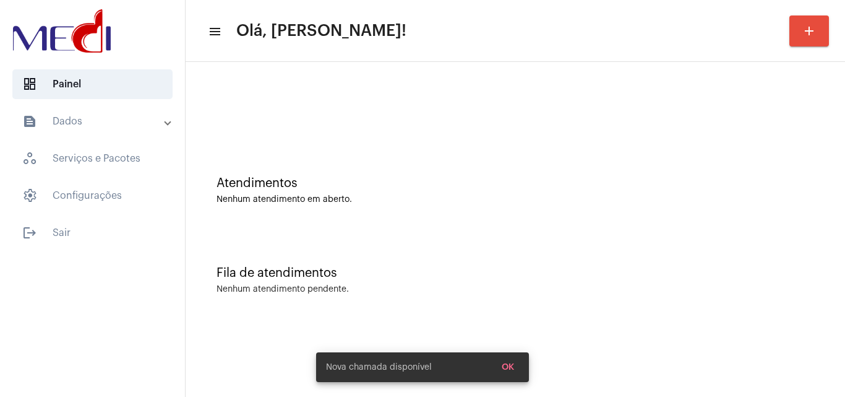
click at [385, 188] on div "Atendimentos" at bounding box center [516, 183] width 598 height 14
click at [330, 181] on div "Atendimentos" at bounding box center [516, 183] width 598 height 14
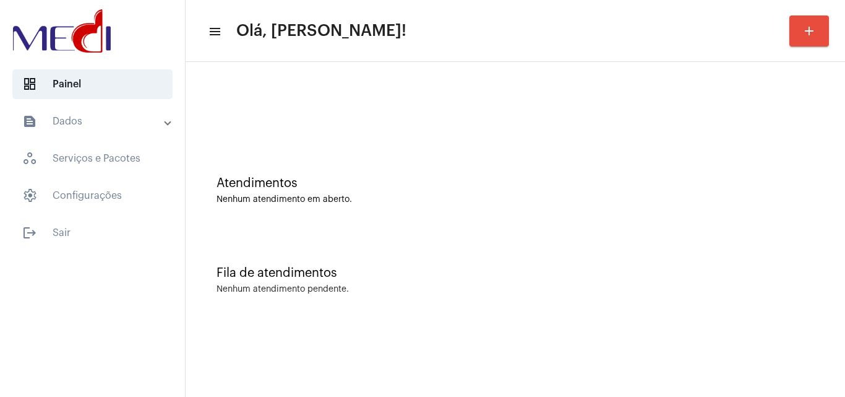
click at [477, 293] on div "Nenhum atendimento pendente." at bounding box center [516, 289] width 598 height 9
click at [254, 155] on div "Atendimentos Nenhum atendimento em aberto." at bounding box center [515, 184] width 647 height 90
click at [532, 150] on div "Atendimentos Nenhum atendimento em aberto." at bounding box center [515, 184] width 647 height 90
click at [621, 43] on mat-toolbar-row "menu Olá, [PERSON_NAME]! add" at bounding box center [516, 31] width 660 height 40
click at [400, 238] on div "Fila de atendimentos Nenhum atendimento pendente." at bounding box center [515, 274] width 647 height 90
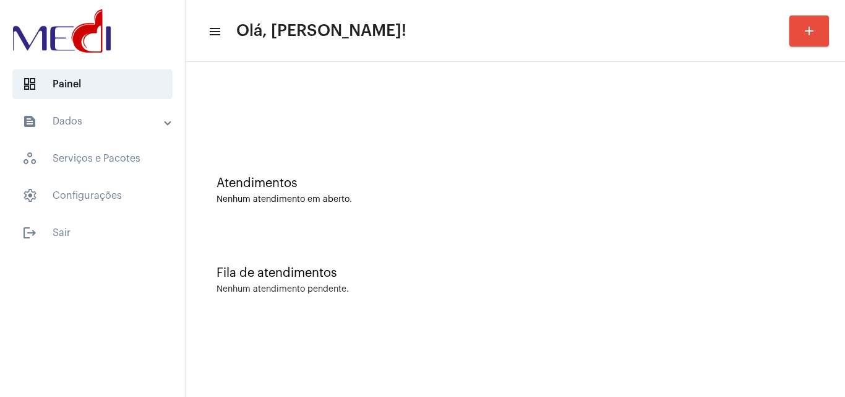
click at [487, 196] on div "Nenhum atendimento em aberto." at bounding box center [516, 199] width 598 height 9
click at [308, 197] on div "Nenhum atendimento em aberto." at bounding box center [516, 199] width 598 height 9
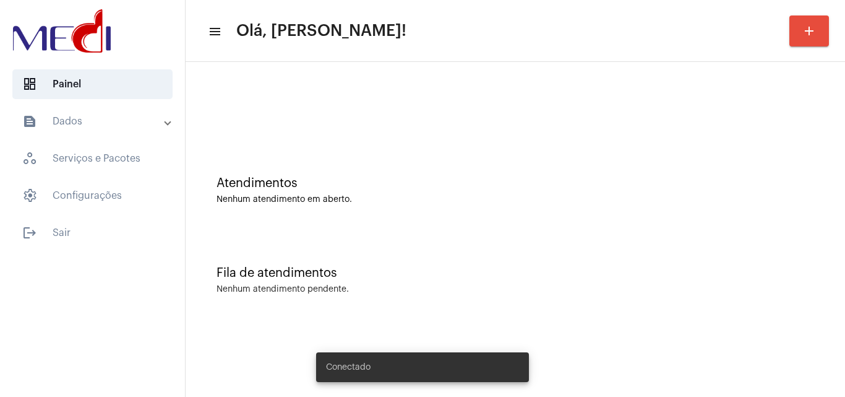
click at [401, 222] on div "Atendimentos Nenhum atendimento em aberto." at bounding box center [515, 184] width 647 height 90
drag, startPoint x: 0, startPoint y: 0, endPoint x: 814, endPoint y: 33, distance: 815.0
click at [814, 33] on mat-icon "add" at bounding box center [809, 31] width 15 height 15
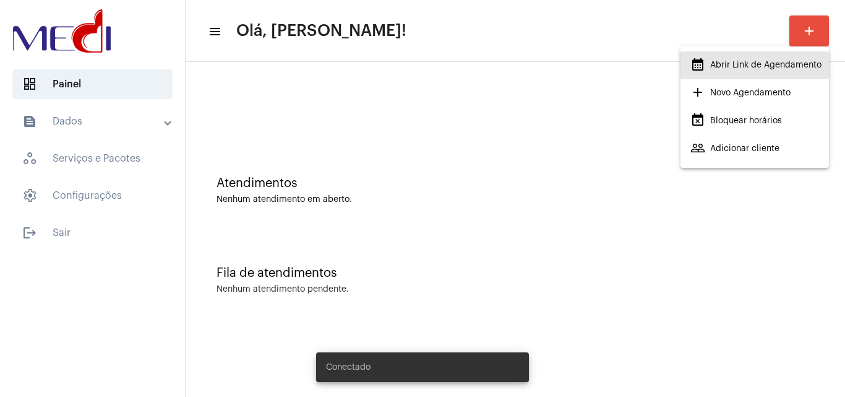
click at [765, 68] on span "calendar_month_outlined Abrir Link de Agendamento" at bounding box center [756, 65] width 131 height 22
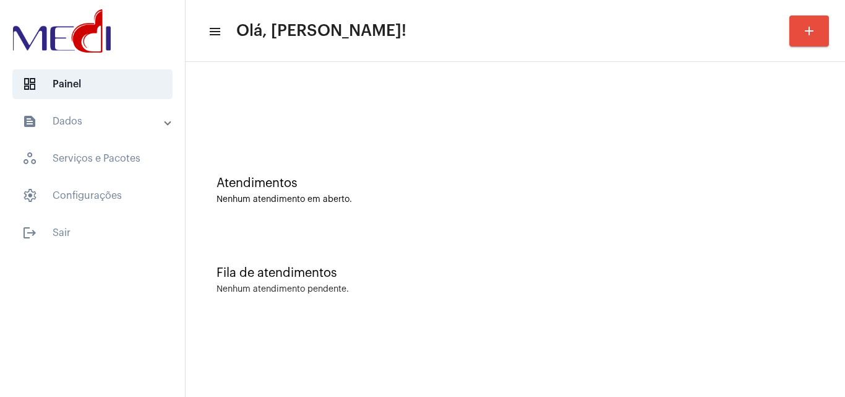
click at [516, 198] on div "Nenhum atendimento em aberto." at bounding box center [516, 199] width 598 height 9
click at [350, 228] on div "Atendimentos Nenhum atendimento em aberto. Fila de atendimentos Nenhum atendime…" at bounding box center [515, 193] width 647 height 251
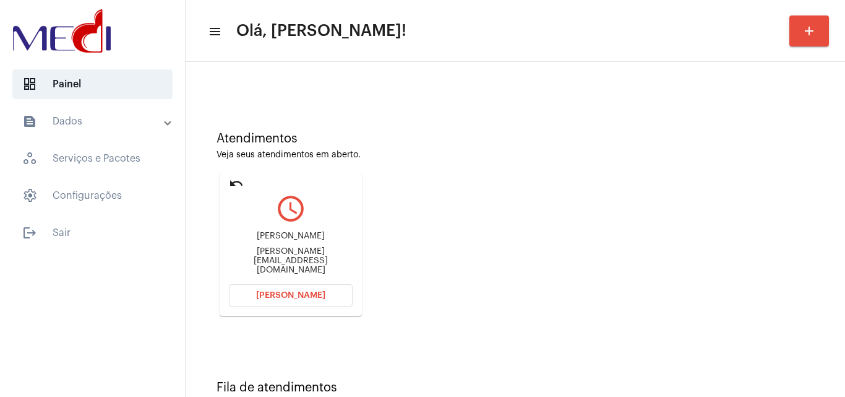
scroll to position [87, 0]
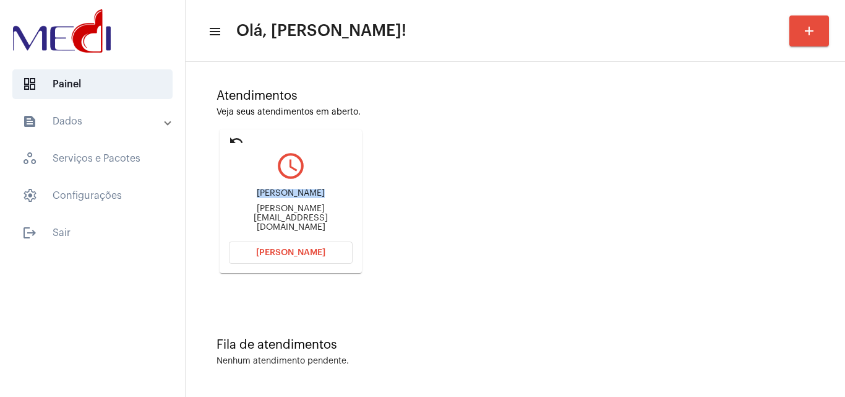
drag, startPoint x: 247, startPoint y: 205, endPoint x: 309, endPoint y: 201, distance: 62.0
click at [309, 198] on div "[PERSON_NAME]" at bounding box center [291, 193] width 124 height 9
copy div "[PERSON_NAME]"
click at [236, 136] on mat-icon "undo" at bounding box center [236, 140] width 15 height 15
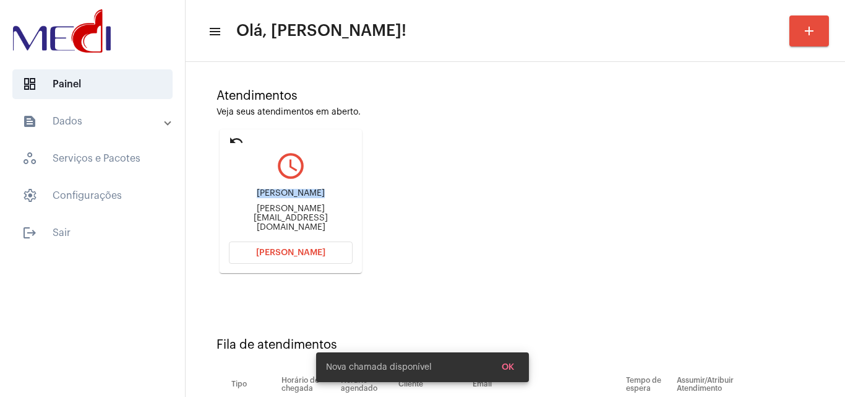
scroll to position [17, 0]
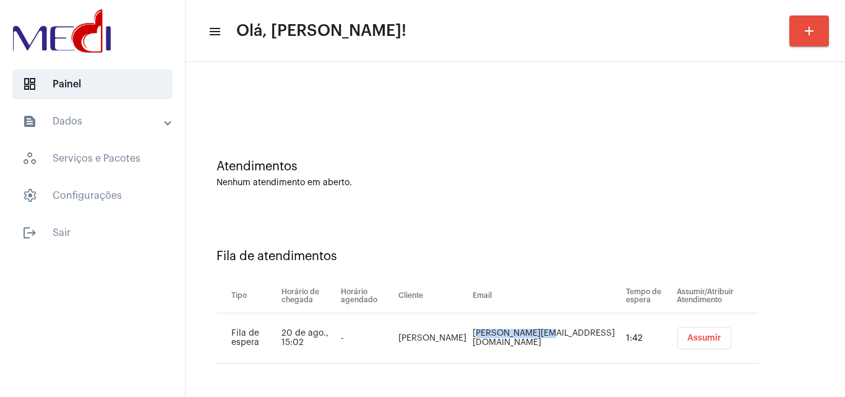
drag, startPoint x: 485, startPoint y: 335, endPoint x: 559, endPoint y: 330, distance: 73.8
click at [559, 330] on td "[PERSON_NAME][EMAIL_ADDRESS][DOMAIN_NAME]" at bounding box center [546, 338] width 153 height 50
copy td "dani.lauerman@g"
drag, startPoint x: 480, startPoint y: 183, endPoint x: 373, endPoint y: 138, distance: 116.5
click at [479, 183] on div "Nenhum atendimento em aberto." at bounding box center [516, 182] width 598 height 9
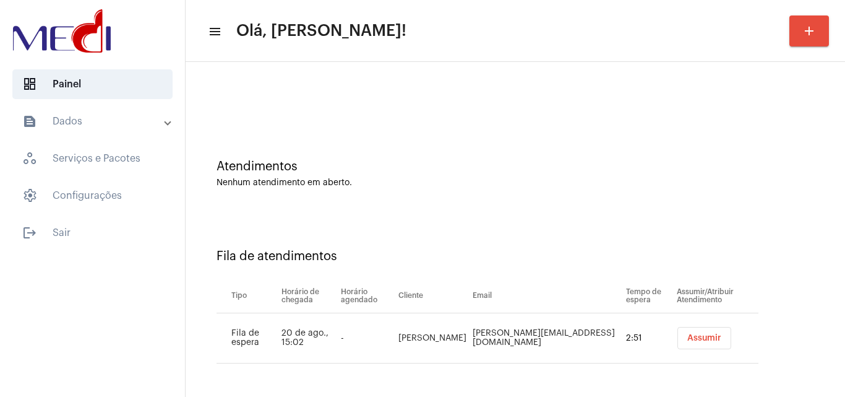
click at [408, 212] on div "Fila de atendimentos Tipo Horário de chegada Horário agendado Cliente Email Tem…" at bounding box center [515, 301] width 647 height 178
click at [380, 183] on div "Nenhum atendimento em aberto." at bounding box center [516, 182] width 598 height 9
click at [577, 270] on div "Fila de atendimentos Tipo Horário de chegada Horário agendado Cliente Email Tem…" at bounding box center [515, 301] width 647 height 178
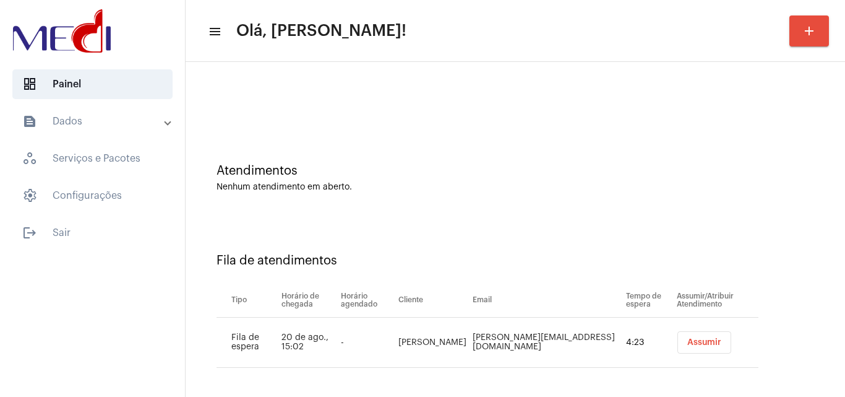
scroll to position [17, 0]
